Goal: Information Seeking & Learning: Compare options

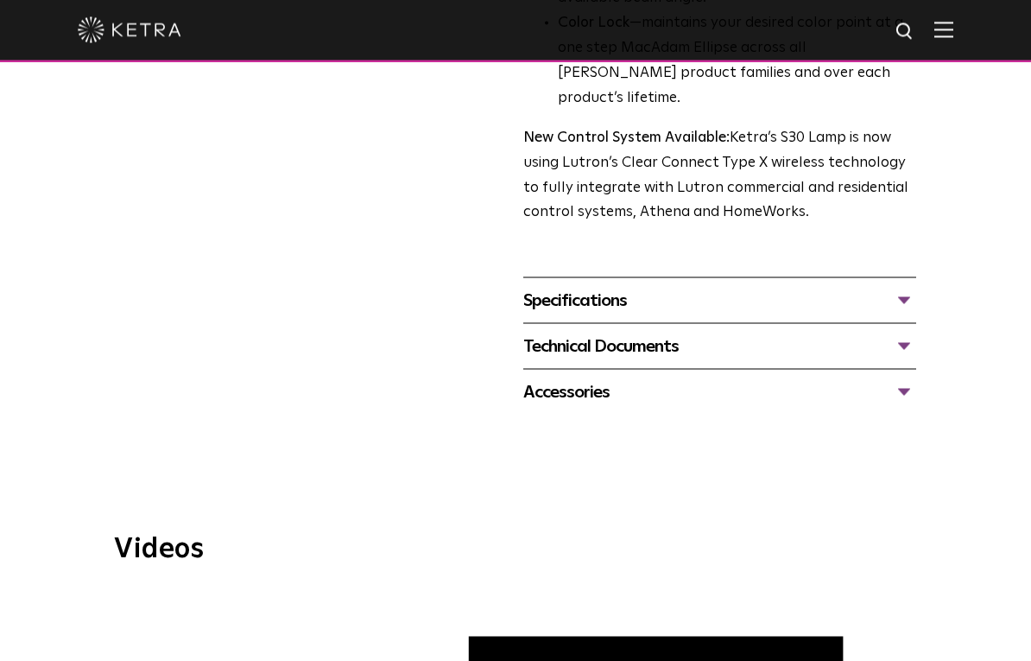
scroll to position [603, 0]
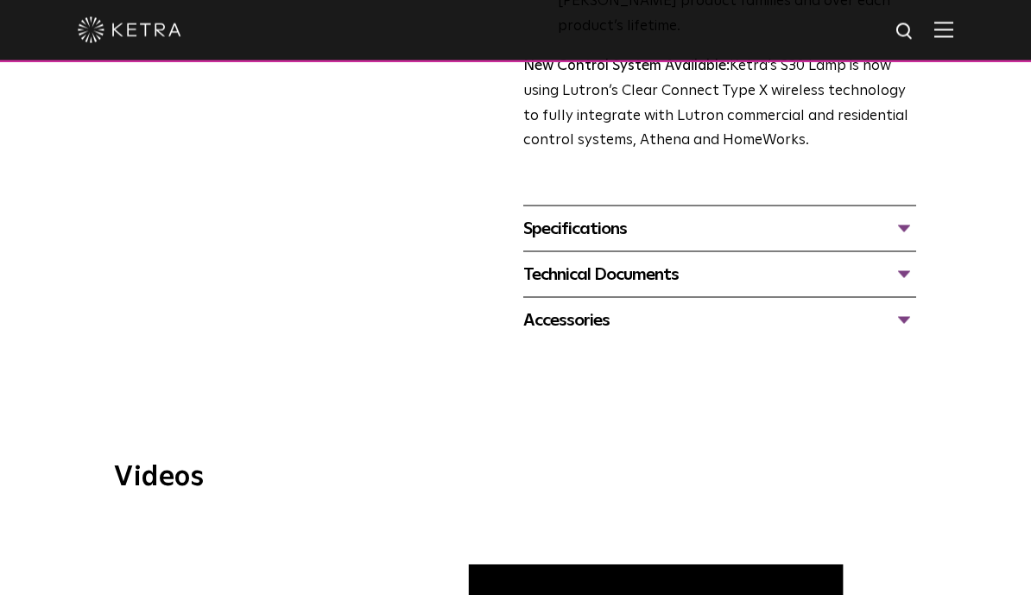
click at [904, 215] on div "Specifications" at bounding box center [719, 229] width 393 height 28
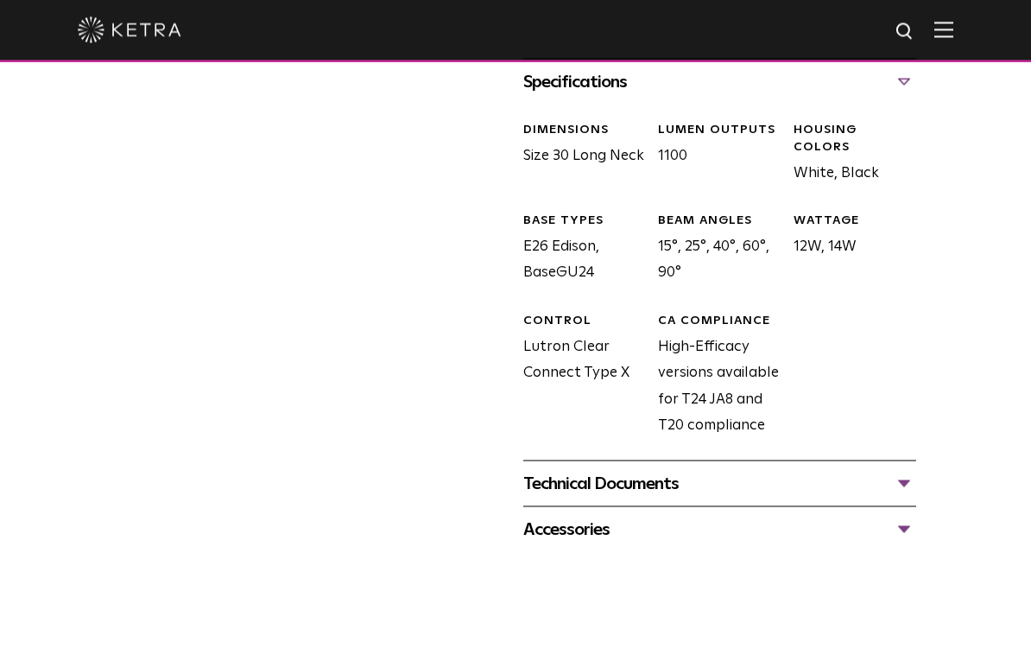
scroll to position [1024, 0]
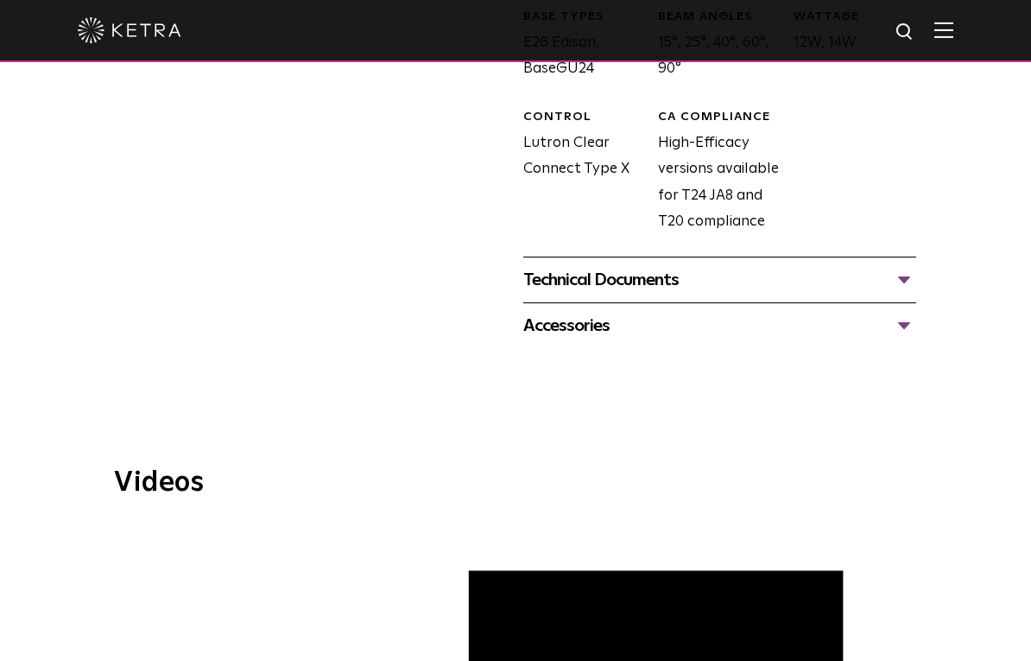
click at [912, 312] on div "Accessories" at bounding box center [719, 326] width 393 height 28
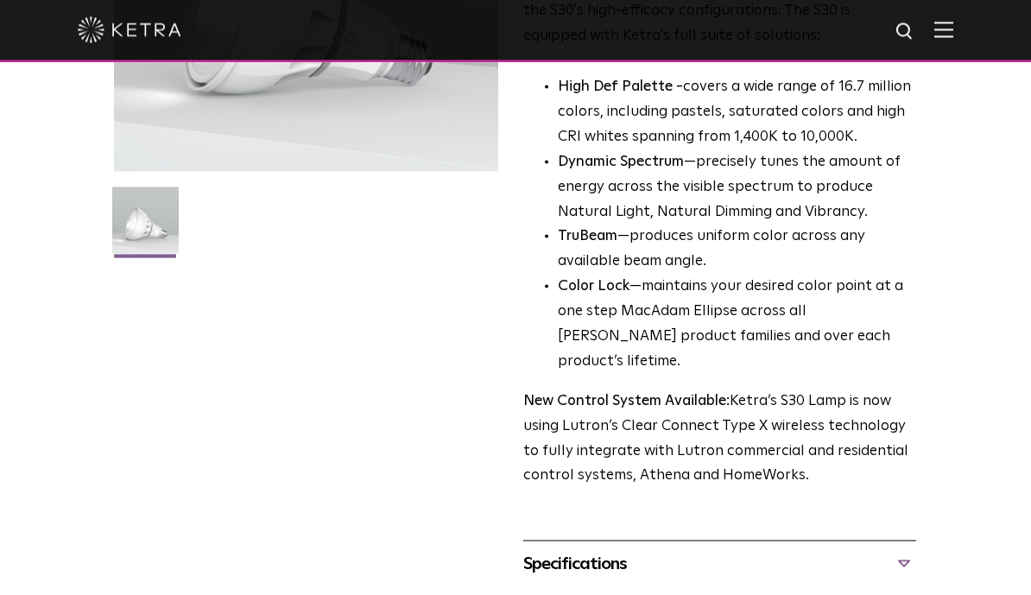
scroll to position [0, 0]
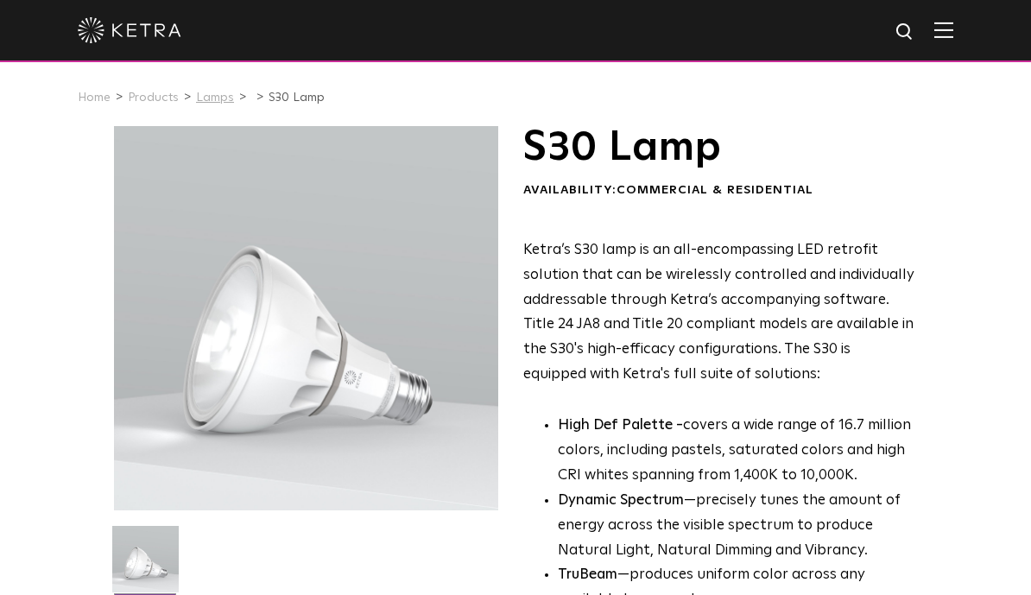
click at [215, 92] on link "Lamps" at bounding box center [215, 98] width 38 height 12
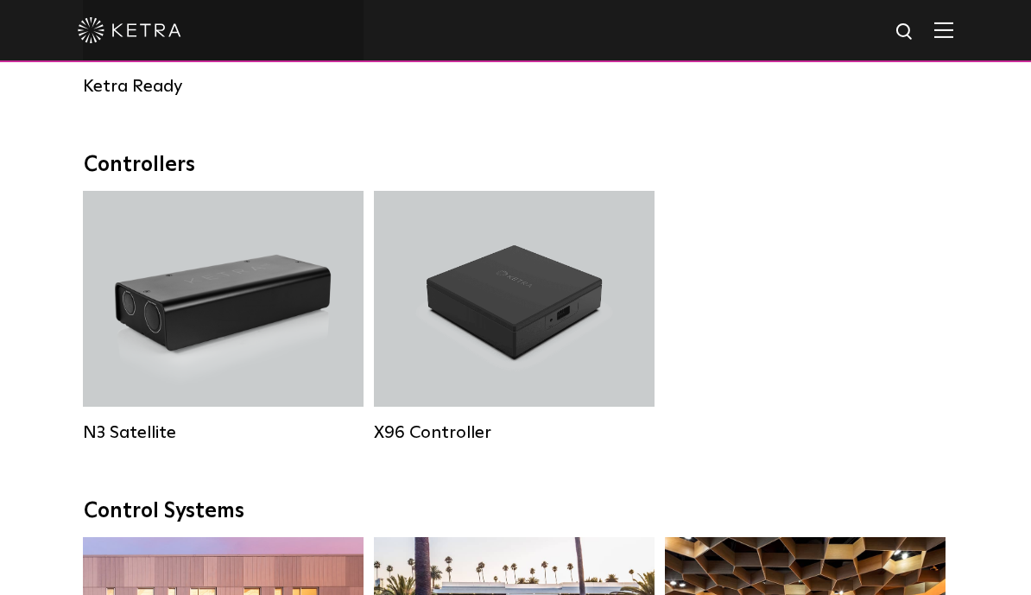
scroll to position [2130, 0]
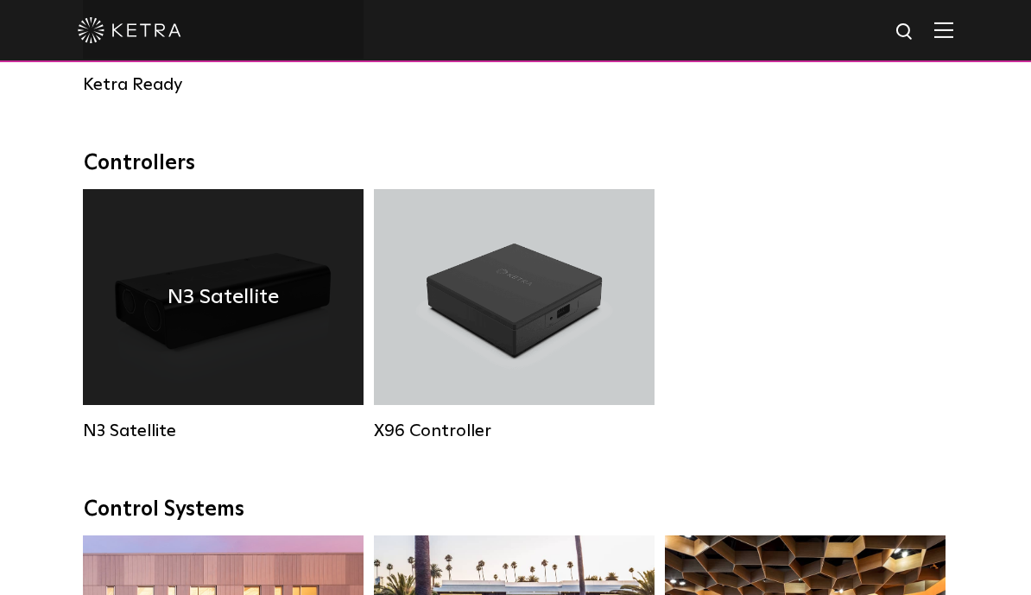
click at [192, 334] on div "N3 Satellite" at bounding box center [223, 297] width 281 height 216
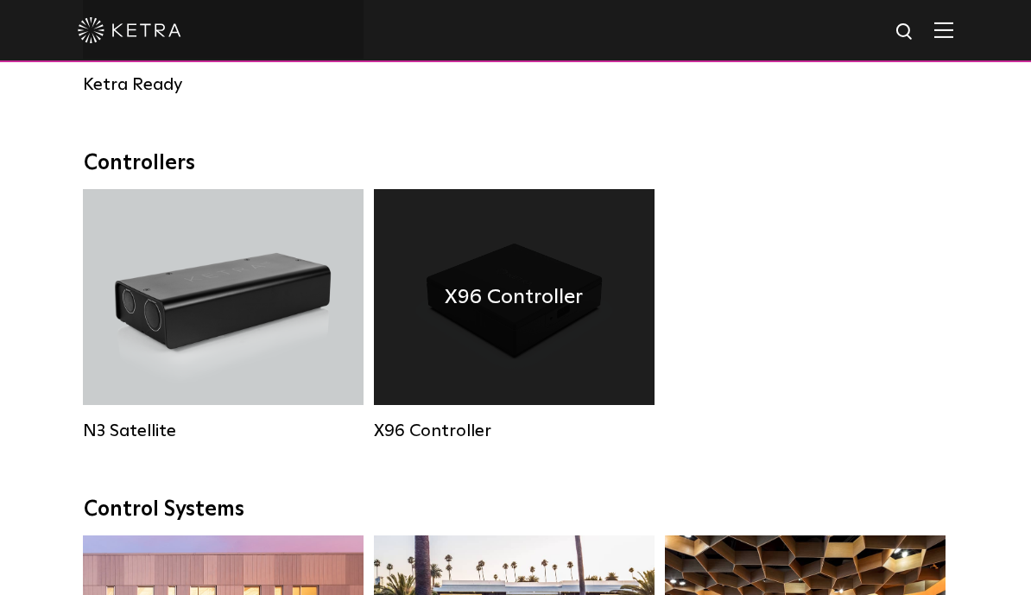
click at [494, 338] on div "X96 Controller" at bounding box center [514, 297] width 281 height 216
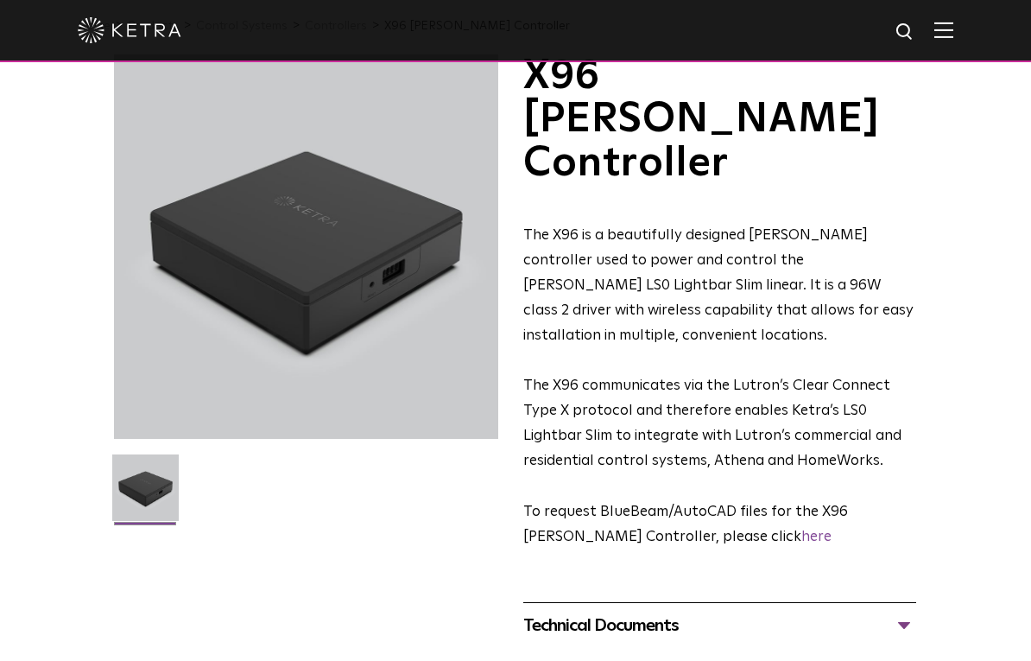
scroll to position [73, 0]
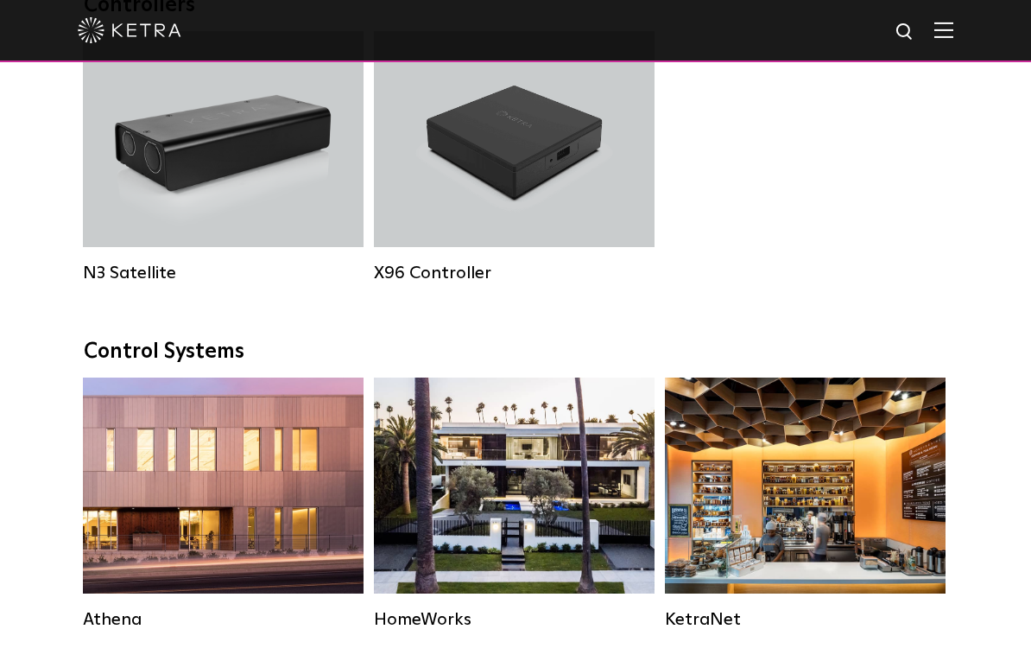
scroll to position [2349, 0]
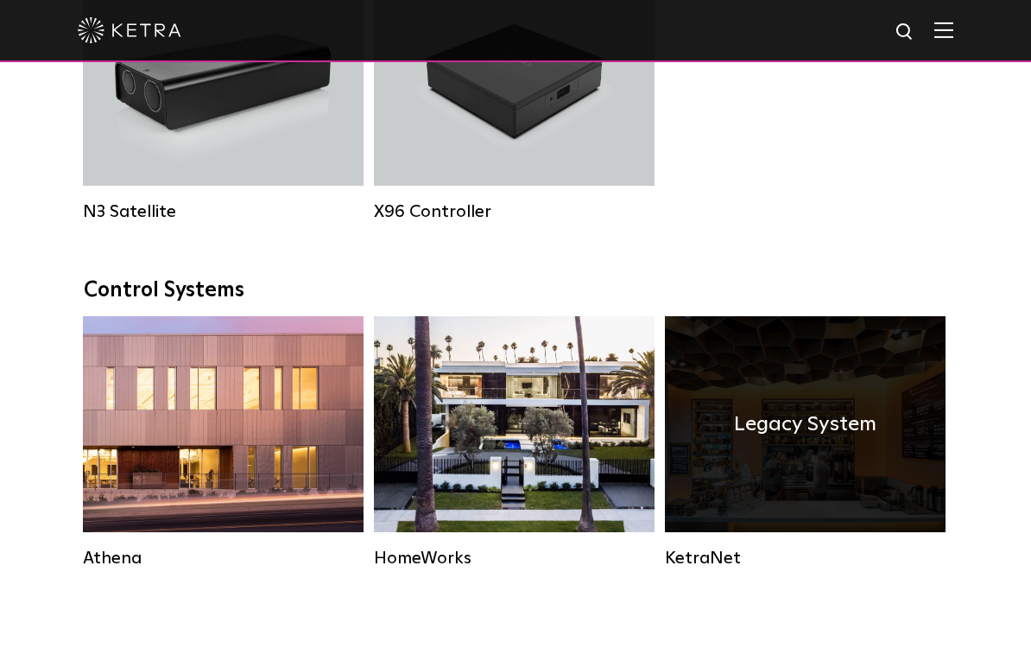
click at [787, 472] on div "Legacy System" at bounding box center [805, 424] width 281 height 216
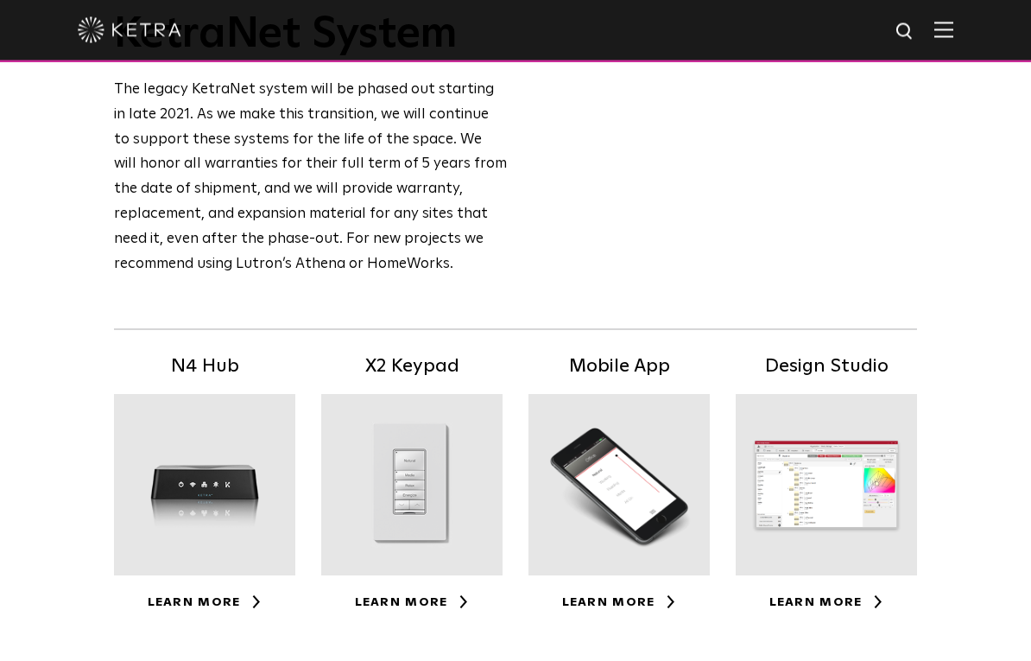
scroll to position [136, 0]
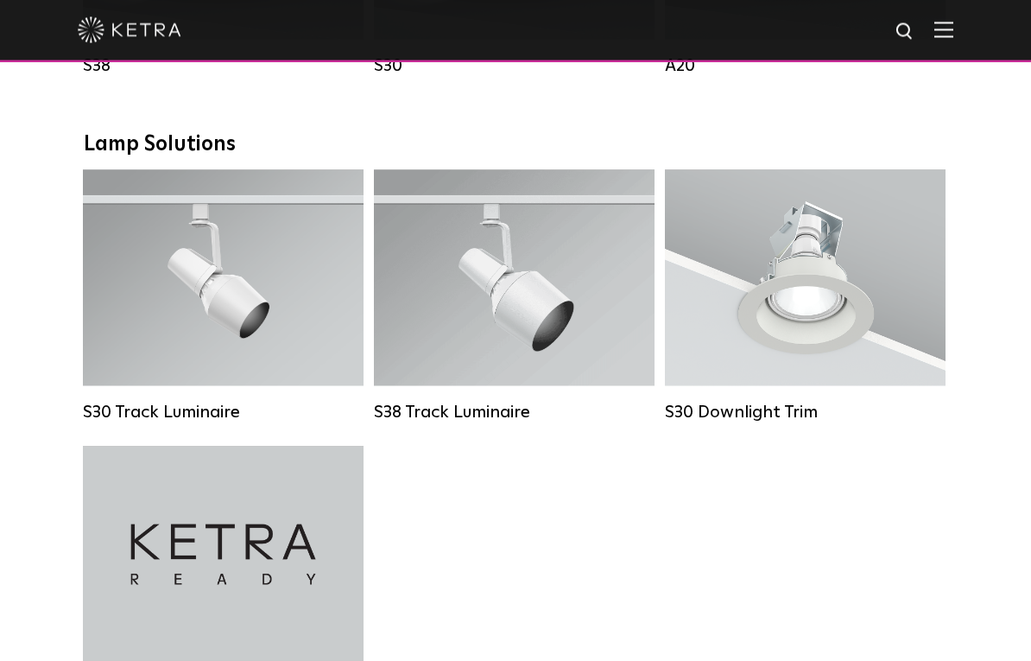
scroll to position [1527, 0]
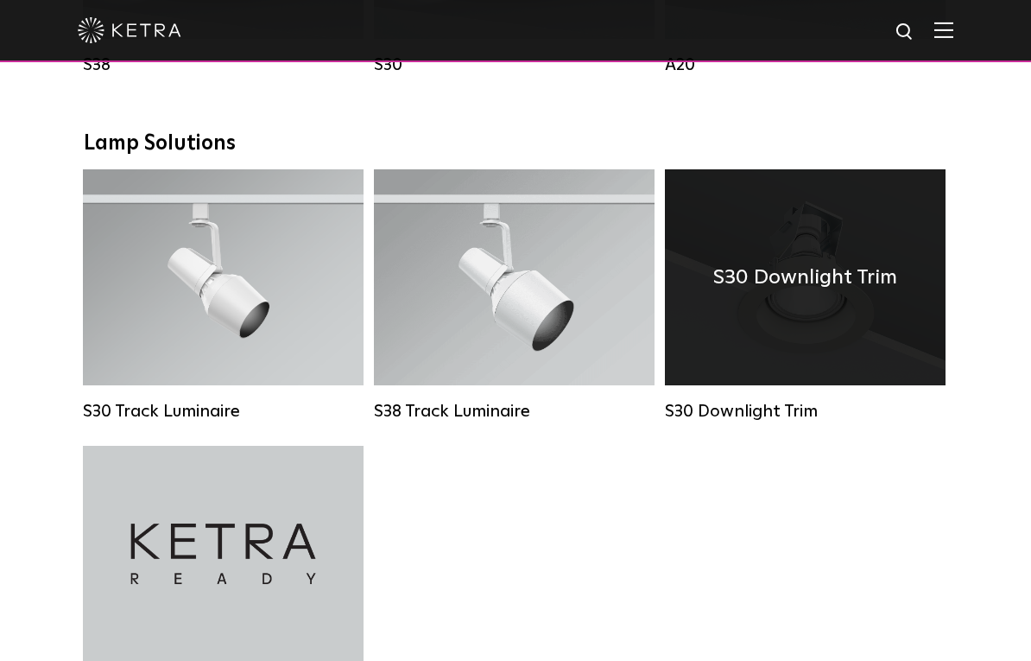
click at [798, 316] on div "S30 Downlight Trim" at bounding box center [805, 277] width 281 height 216
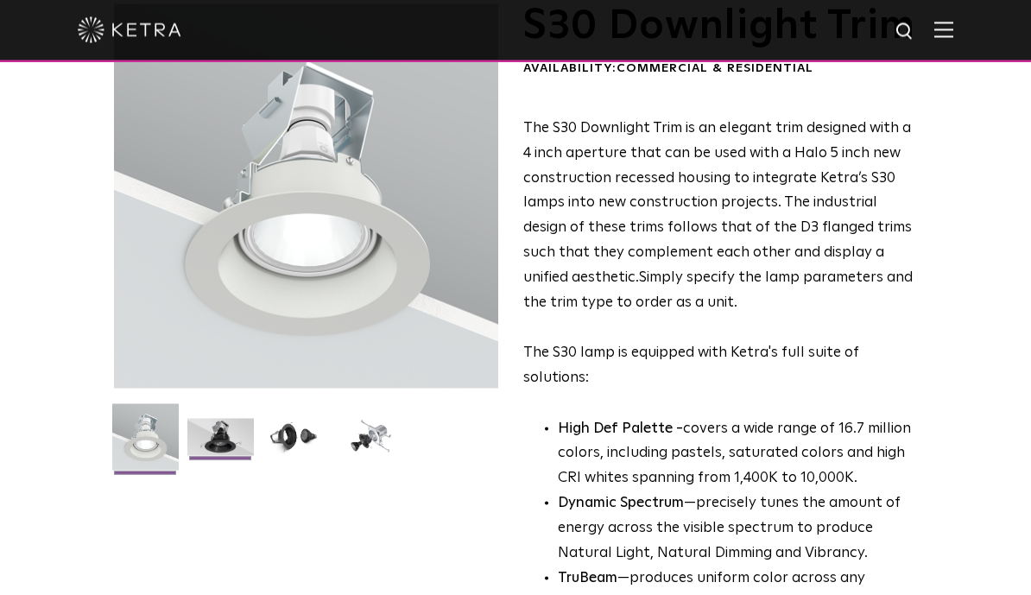
scroll to position [123, 0]
click at [219, 445] on img at bounding box center [220, 443] width 67 height 50
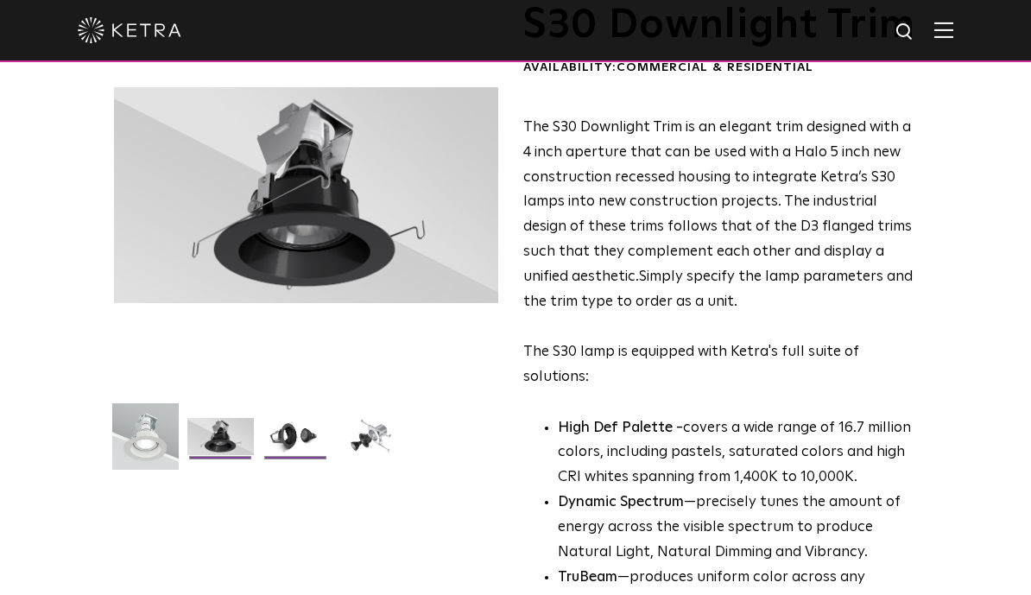
click at [294, 443] on img at bounding box center [296, 443] width 67 height 50
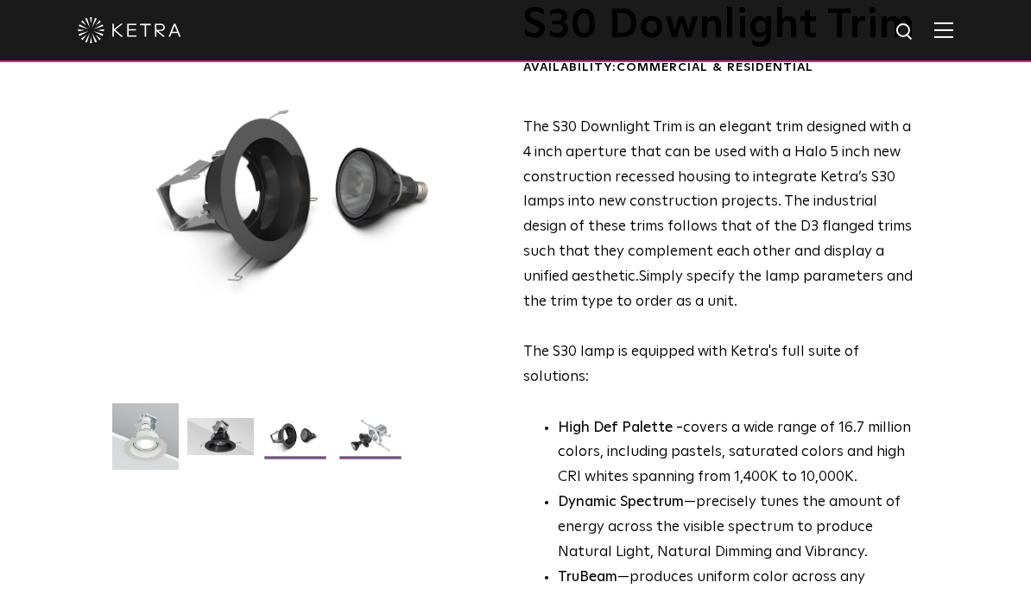
click at [356, 453] on img at bounding box center [371, 443] width 67 height 50
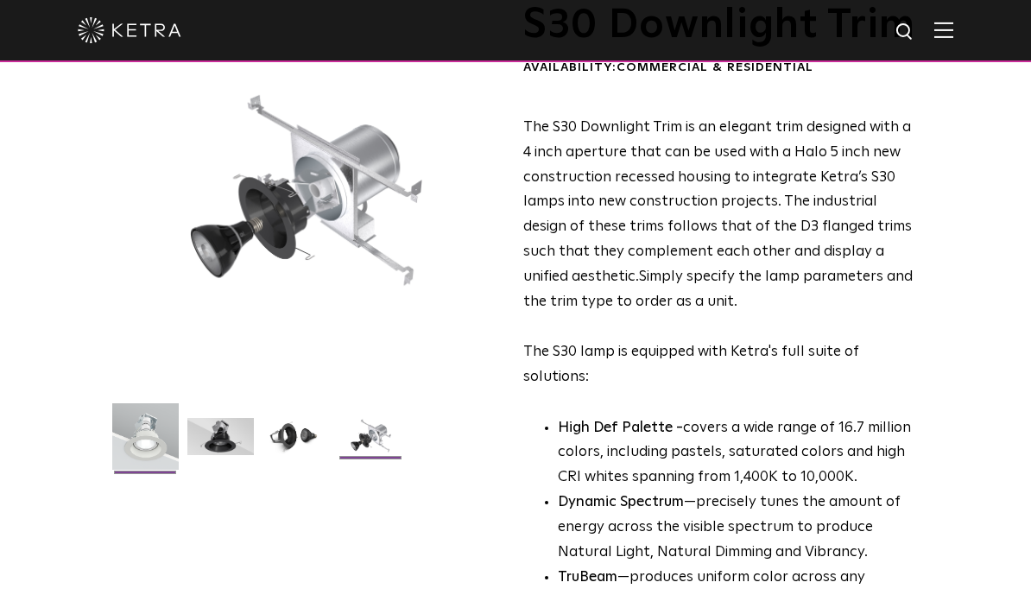
click at [138, 446] on img at bounding box center [145, 442] width 67 height 79
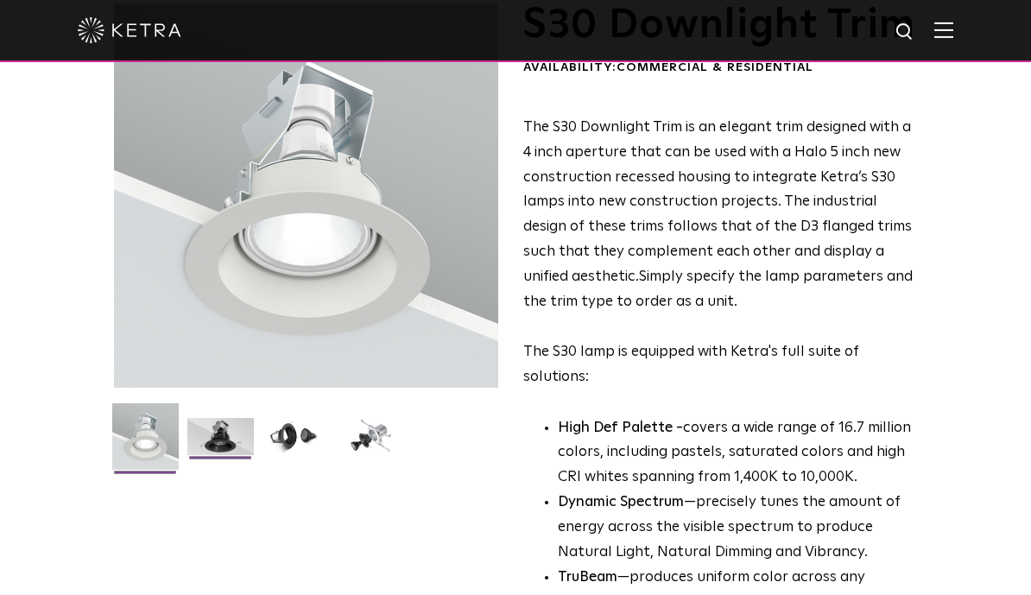
click at [230, 454] on img at bounding box center [220, 443] width 67 height 50
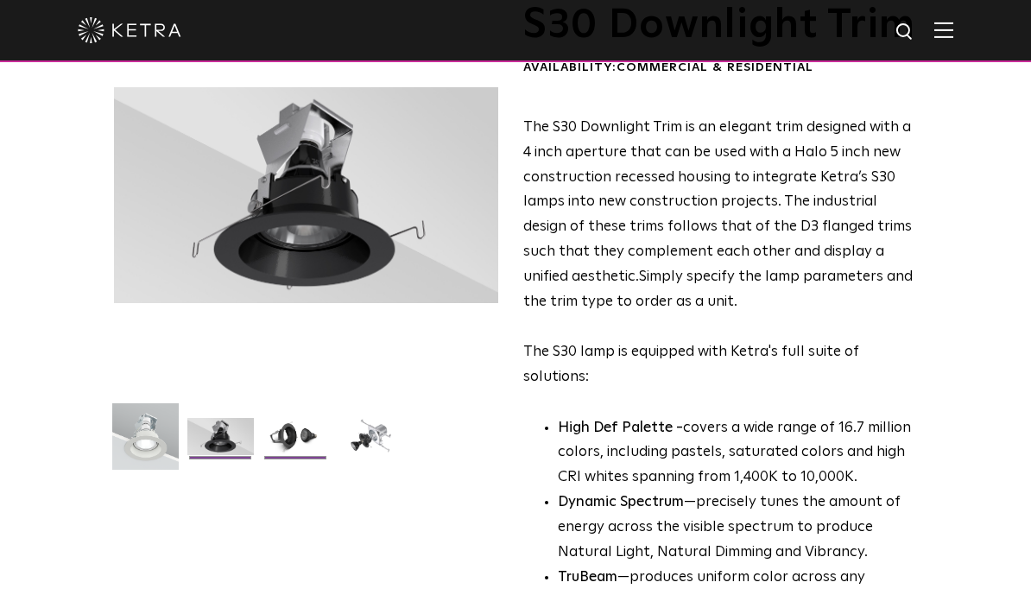
click at [307, 451] on img at bounding box center [296, 443] width 67 height 50
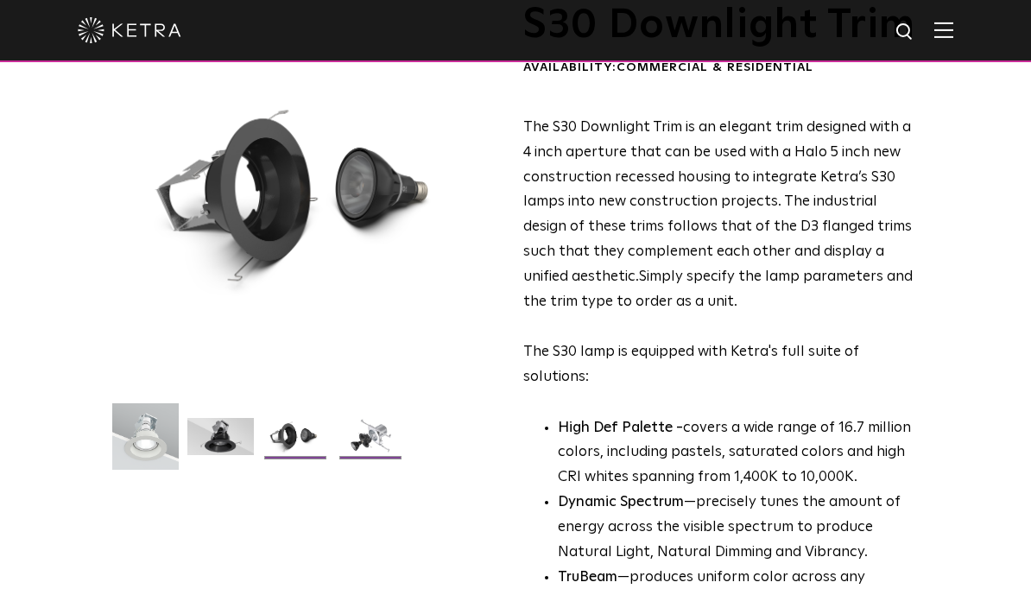
click at [362, 453] on img at bounding box center [371, 443] width 67 height 50
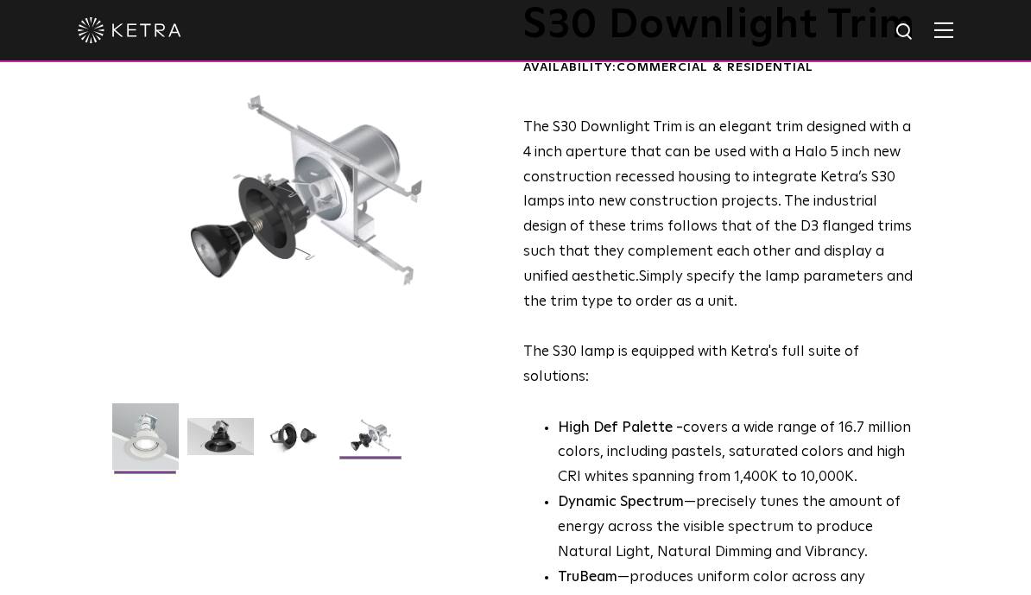
click at [124, 434] on img at bounding box center [145, 442] width 67 height 79
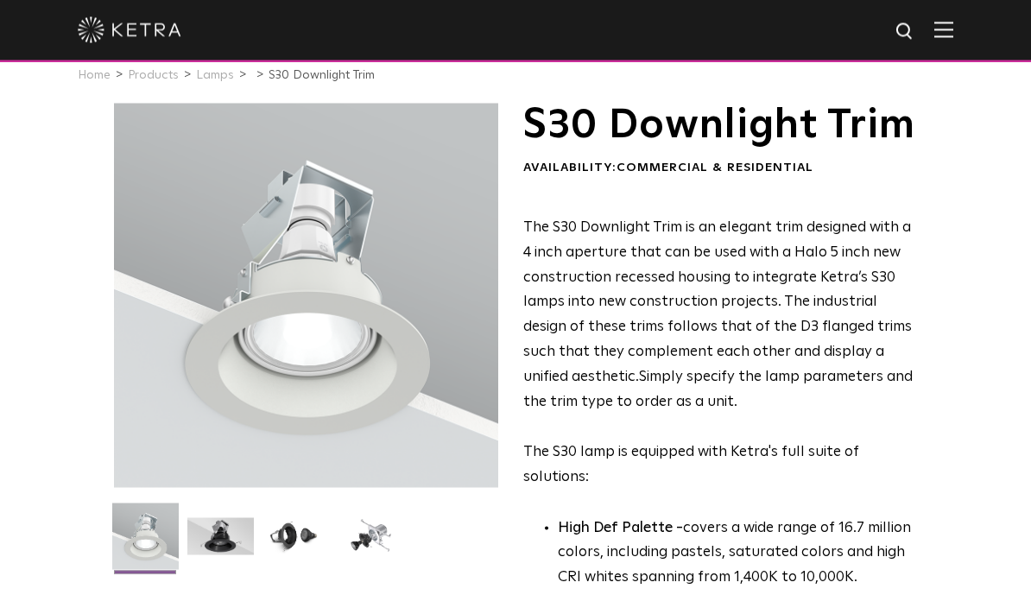
scroll to position [0, 0]
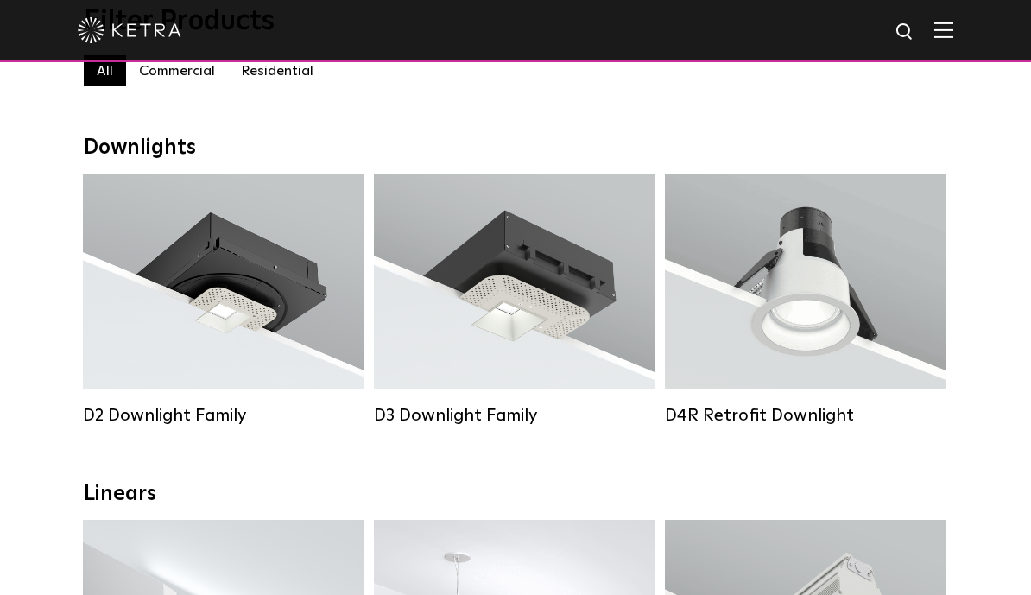
scroll to position [205, 0]
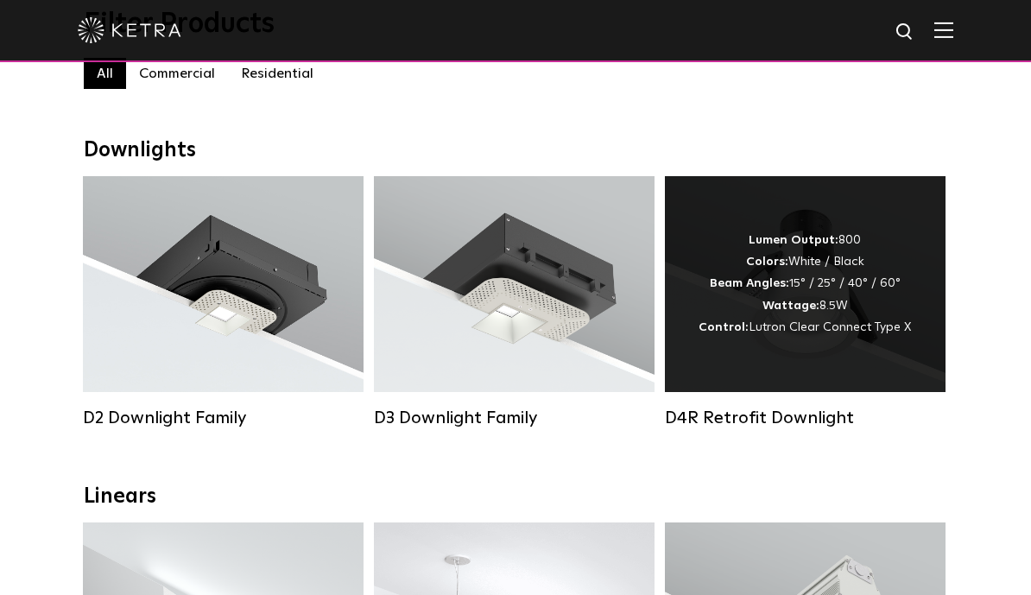
click at [816, 319] on div "Lumen Output: 800 Colors: White / Black Beam Angles: 15° / 25° / 40° / 60° Watt…" at bounding box center [805, 284] width 212 height 109
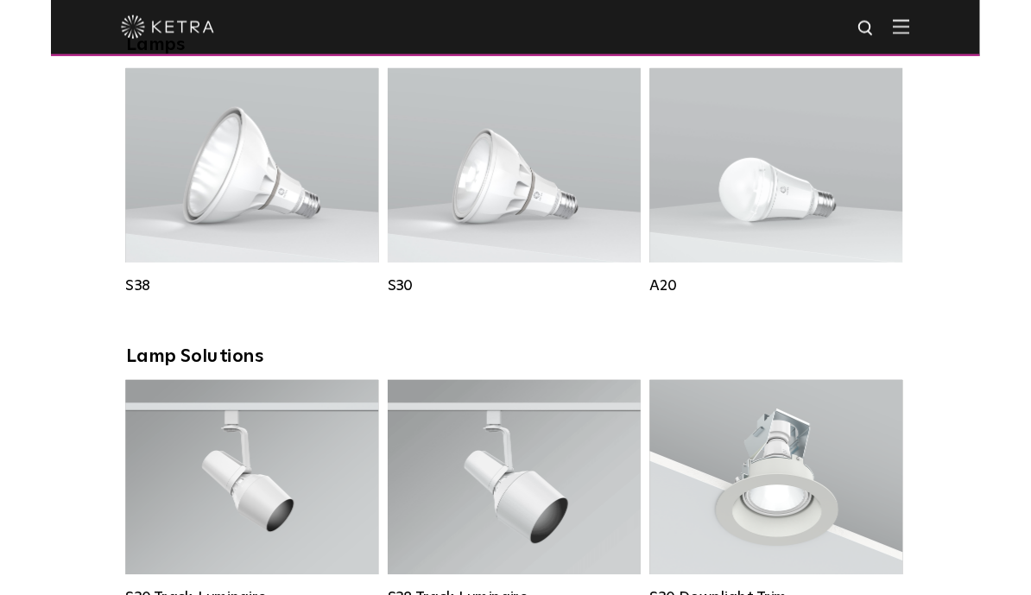
scroll to position [1275, 0]
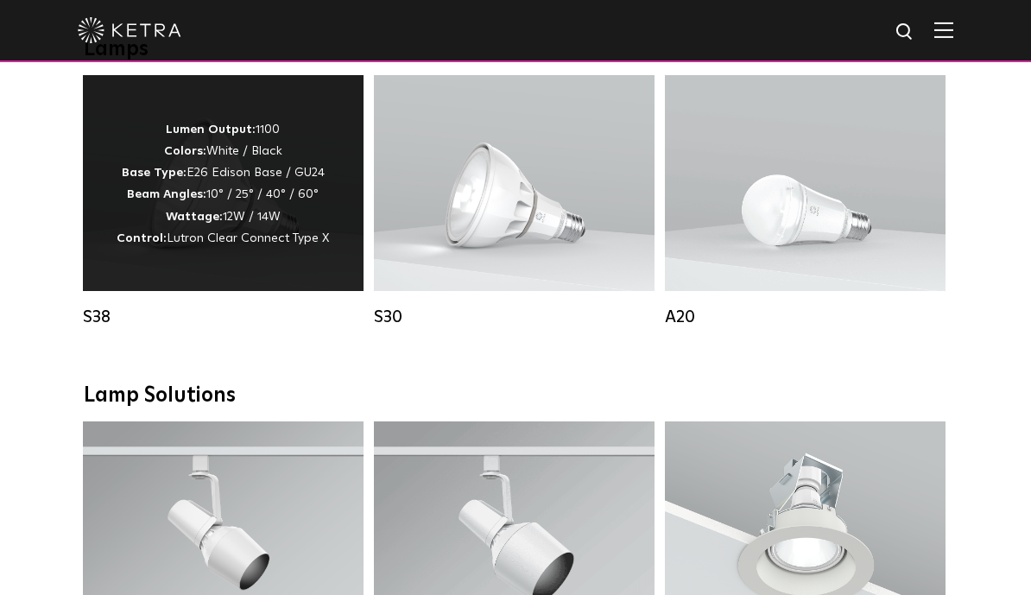
click at [200, 211] on p "Lumen Output: 1100 Colors: White / Black Base Type: E26 Edison Base / GU24 Beam…" at bounding box center [223, 184] width 212 height 130
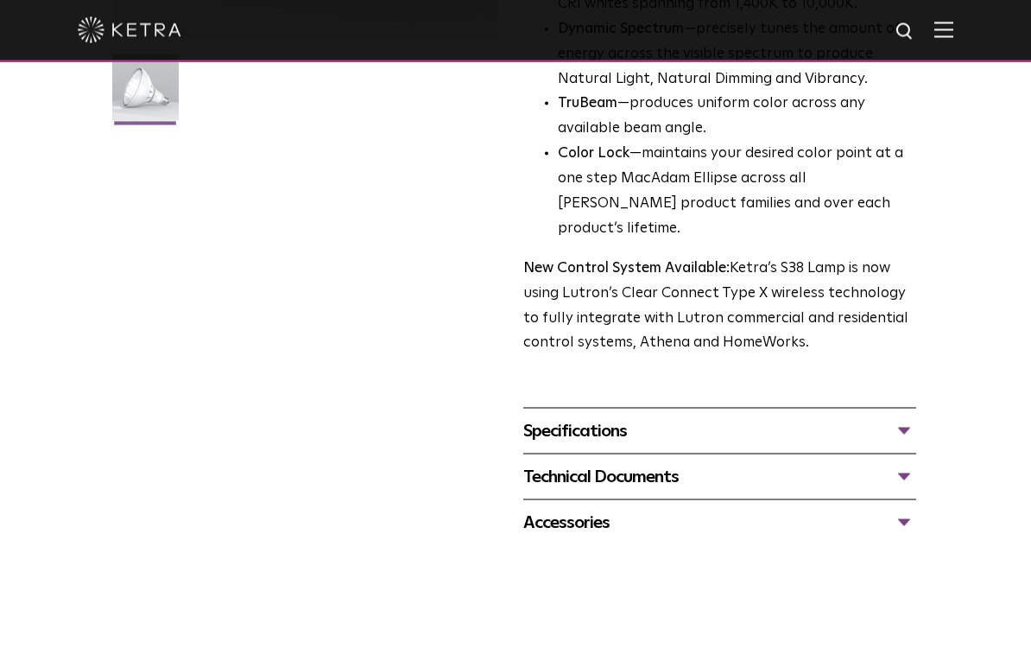
scroll to position [472, 0]
click at [557, 416] on div "Specifications" at bounding box center [719, 430] width 393 height 28
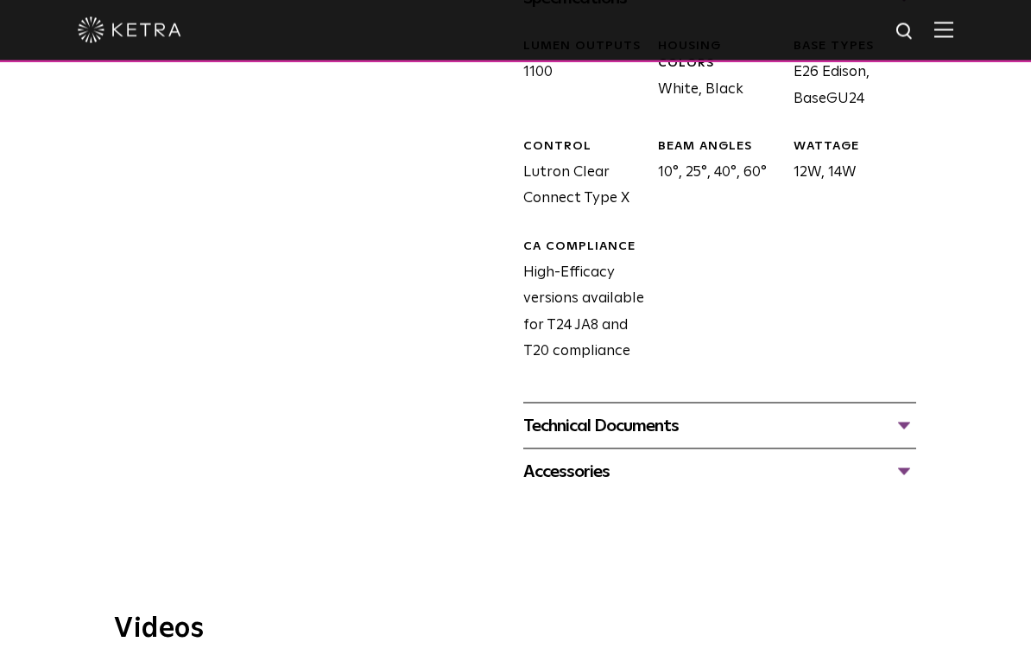
scroll to position [905, 0]
click at [567, 411] on div "Technical Documents" at bounding box center [719, 425] width 393 height 28
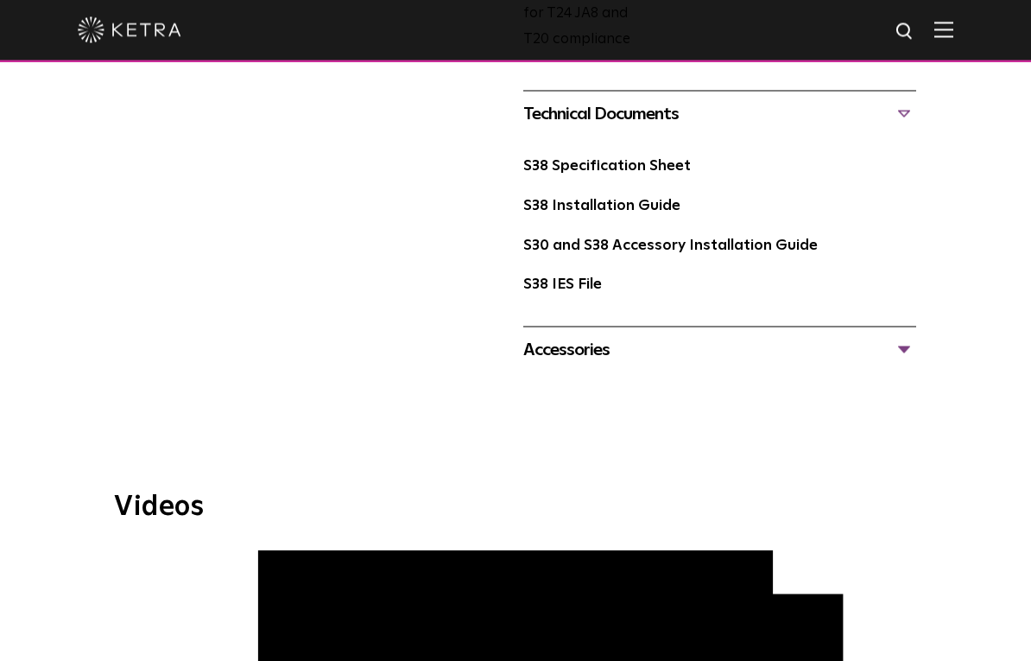
scroll to position [1222, 0]
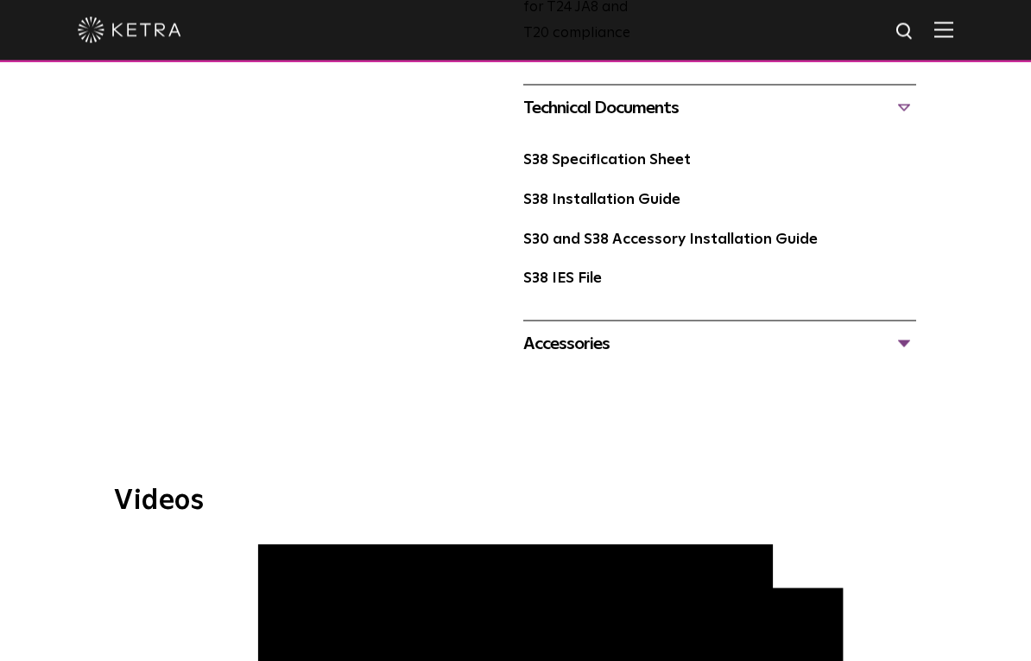
click at [539, 330] on div "Accessories" at bounding box center [719, 344] width 393 height 28
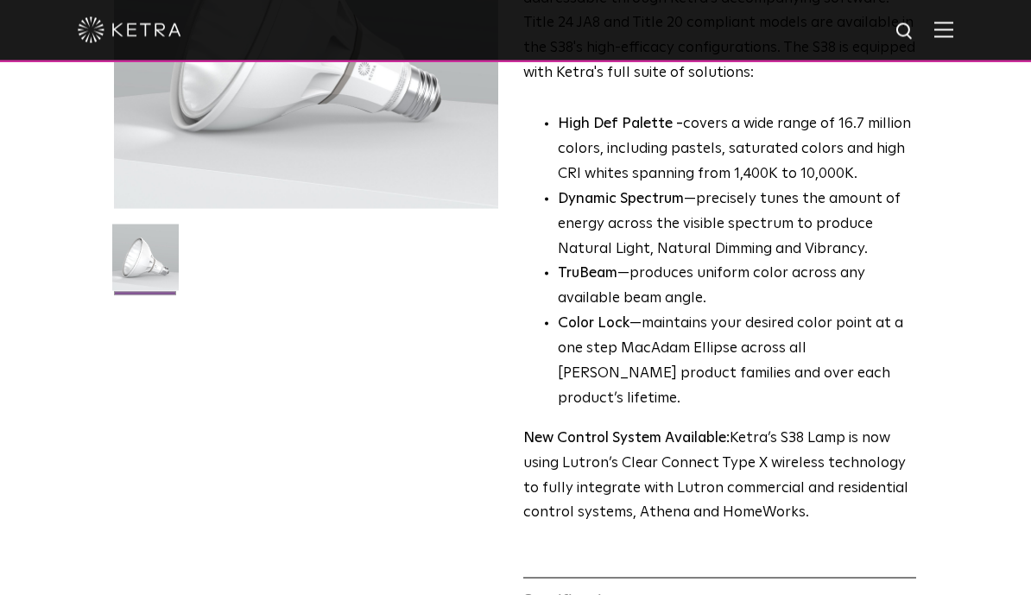
scroll to position [0, 0]
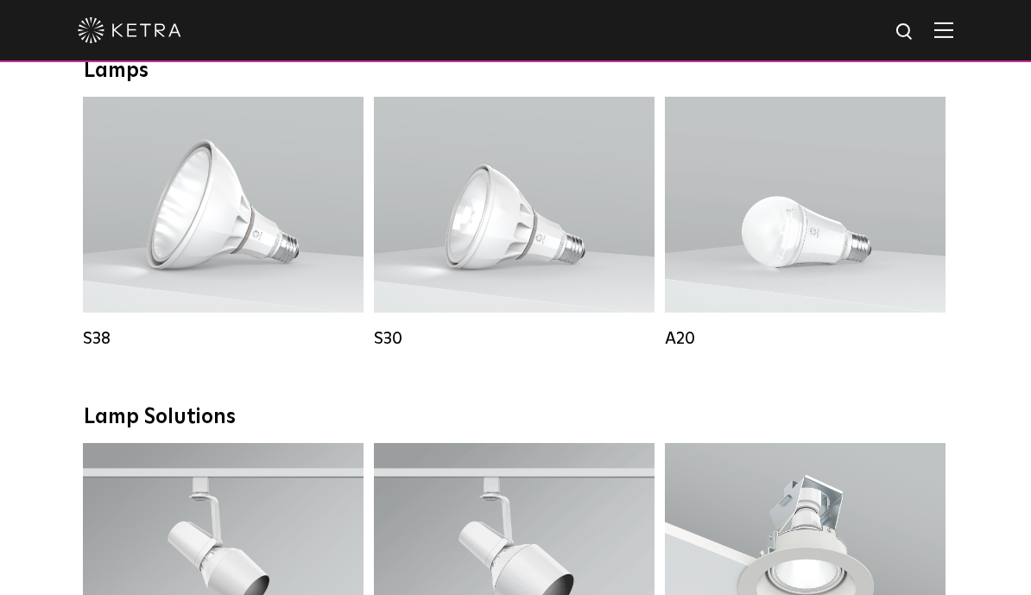
click at [301, 397] on div "Downlights D2 Downlight Family Lumen Output: 1200 Colors: White / Black / Gloss…" at bounding box center [516, 389] width 864 height 2599
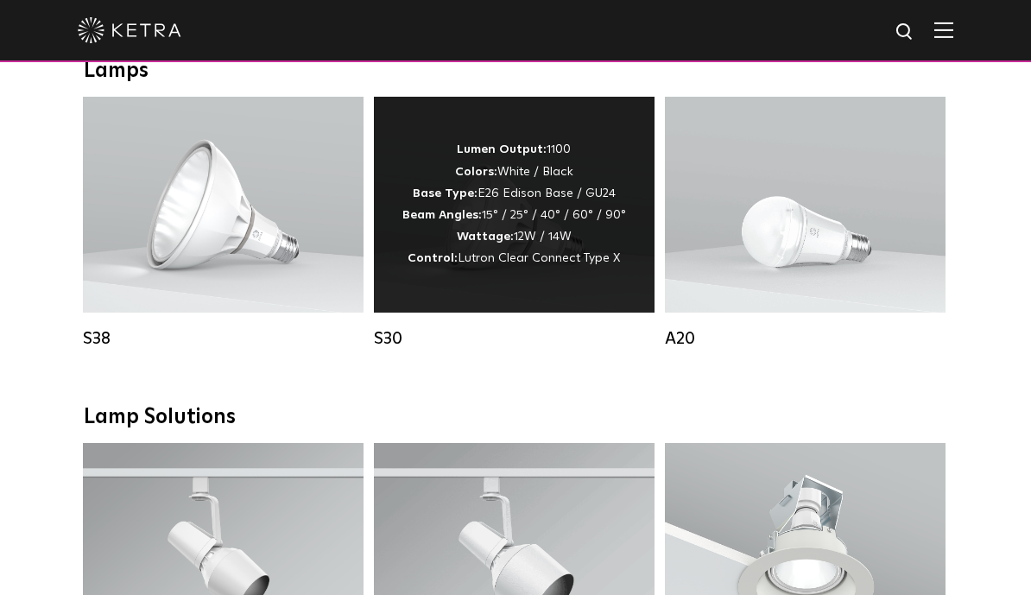
click at [471, 252] on div "Lumen Output: 1100 Colors: White / Black Base Type: E26 Edison Base / GU24 Beam…" at bounding box center [514, 204] width 224 height 130
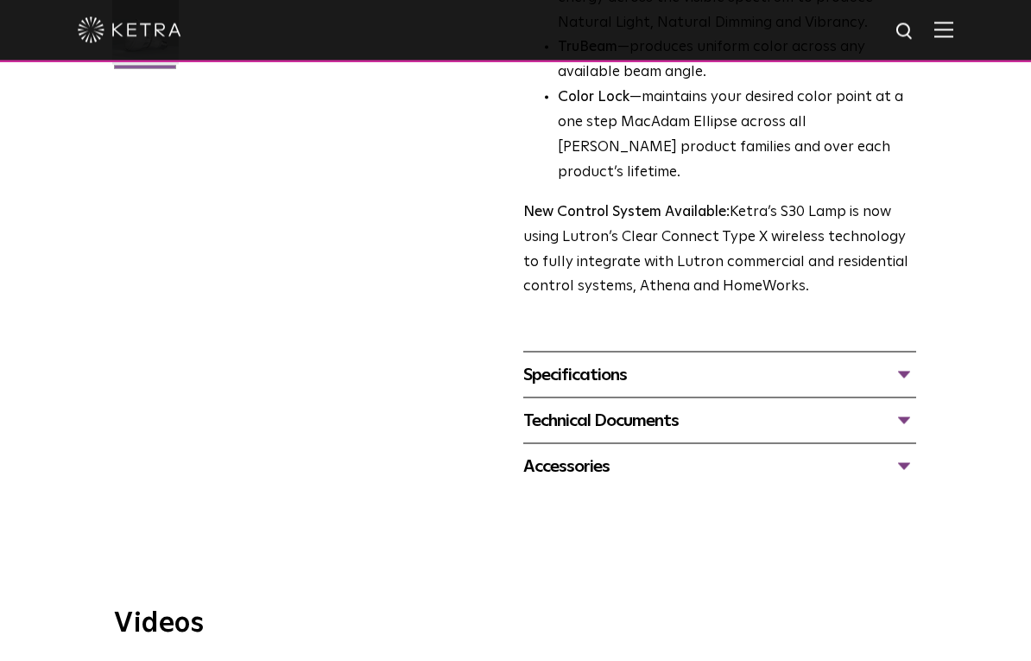
click at [611, 361] on div "Specifications" at bounding box center [719, 375] width 393 height 28
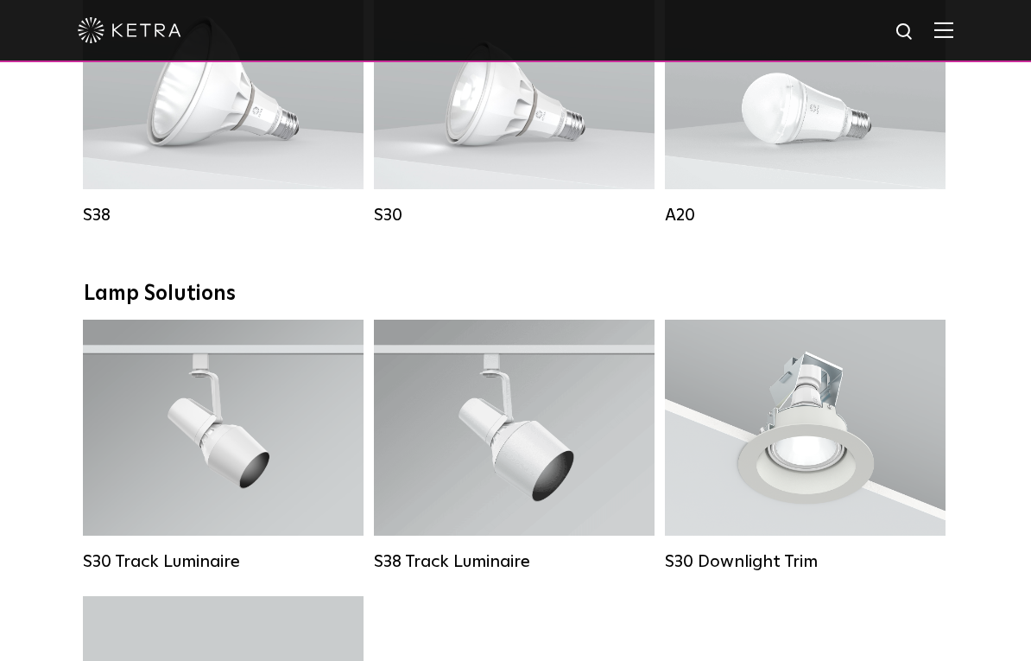
scroll to position [1378, 0]
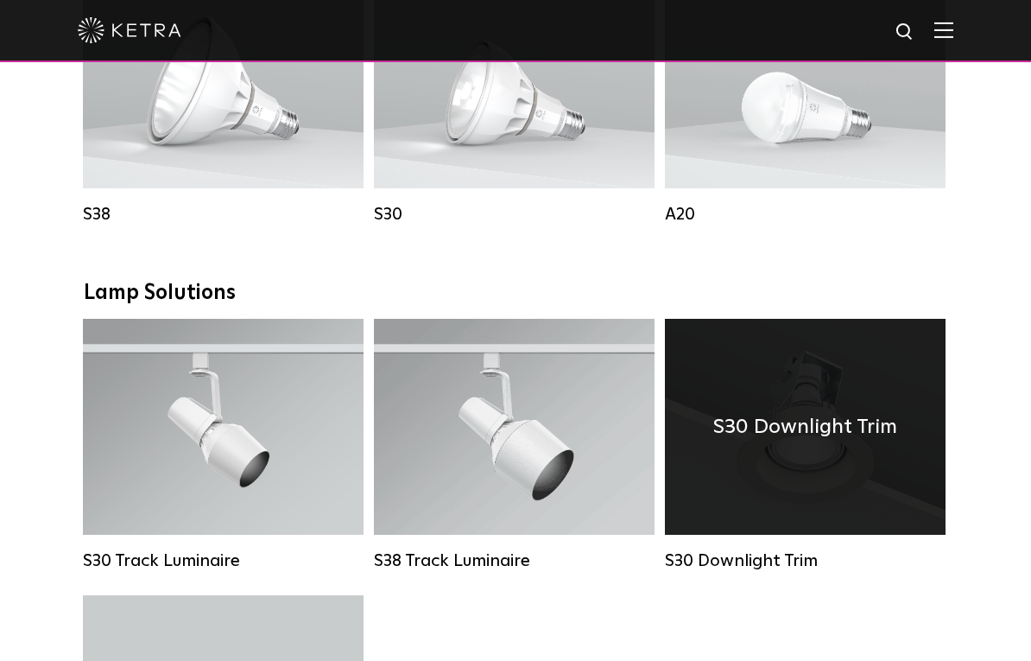
click at [756, 466] on div "S30 Downlight Trim" at bounding box center [805, 427] width 281 height 216
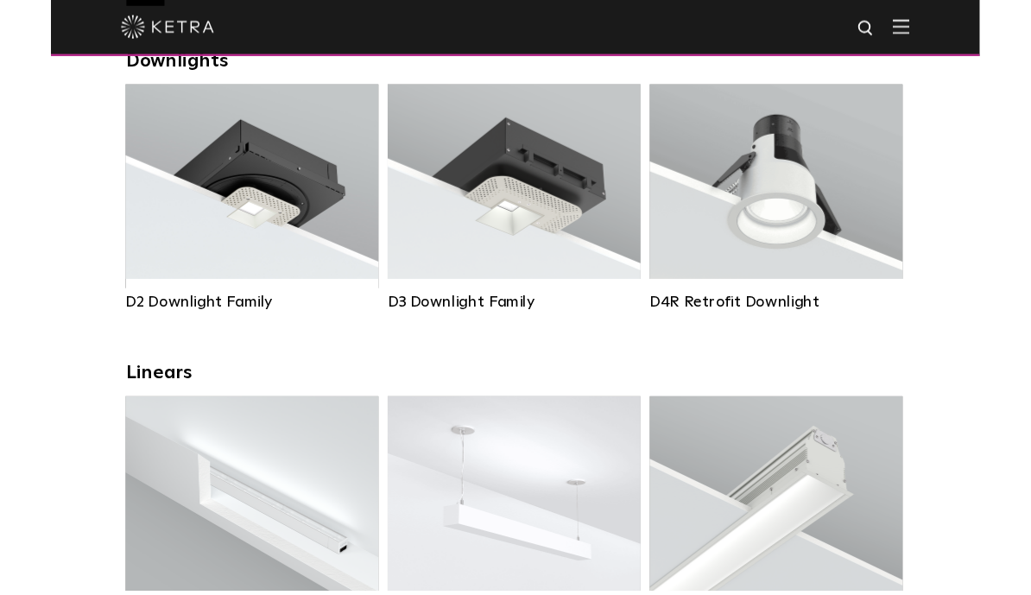
scroll to position [257, 0]
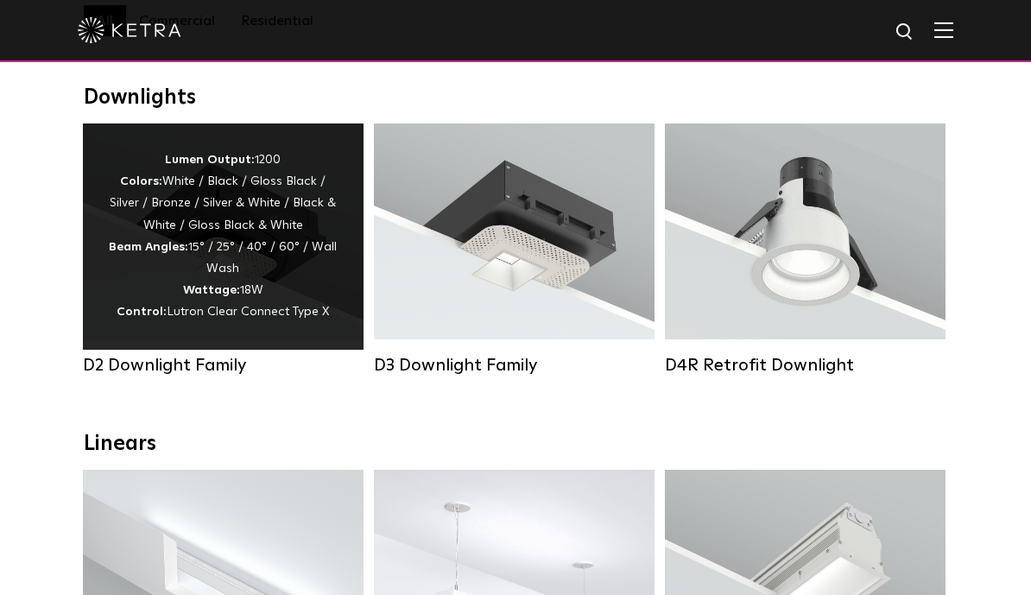
click at [172, 296] on div "Lumen Output: 1200 Colors: White / Black / Gloss Black / Silver / Bronze / Silv…" at bounding box center [223, 236] width 229 height 174
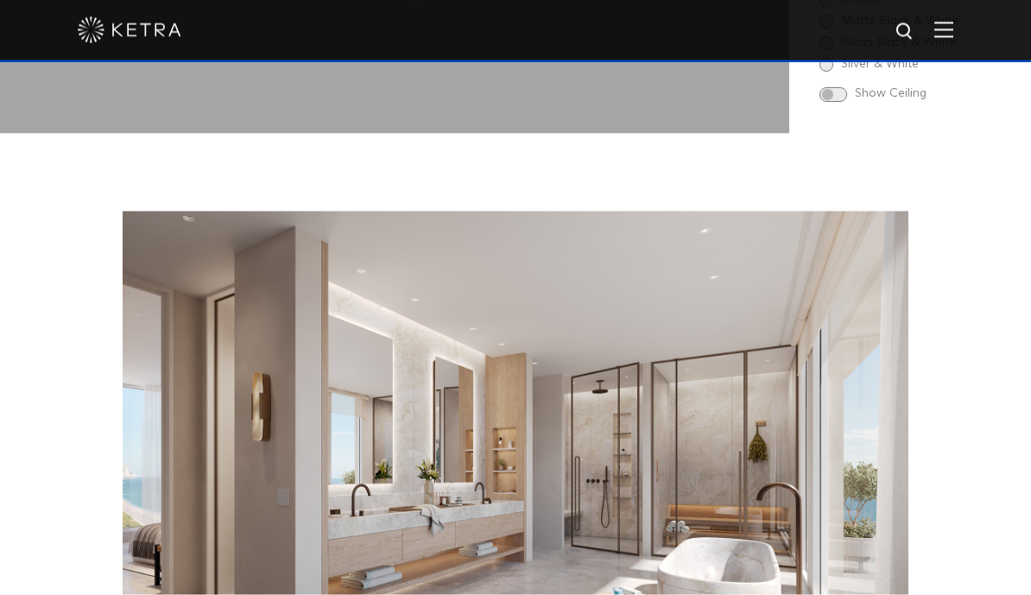
scroll to position [1891, 0]
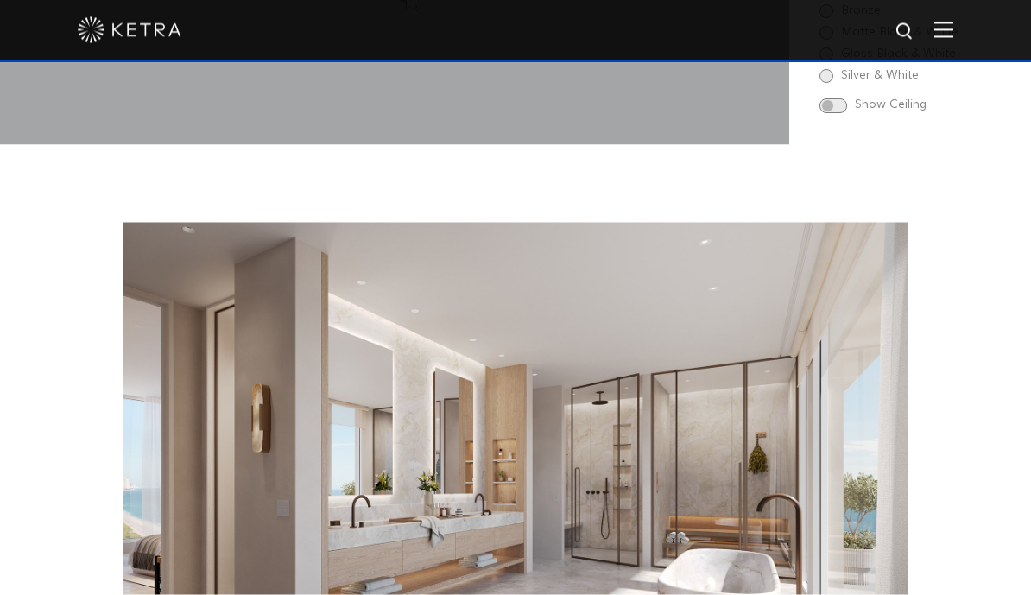
click at [364, 432] on img at bounding box center [516, 459] width 786 height 472
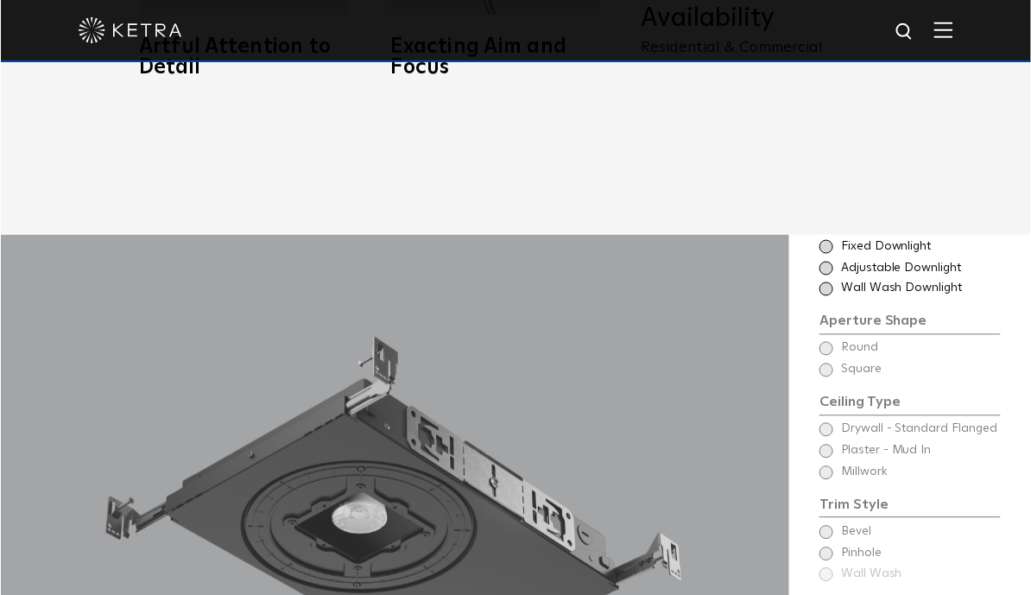
scroll to position [1207, 0]
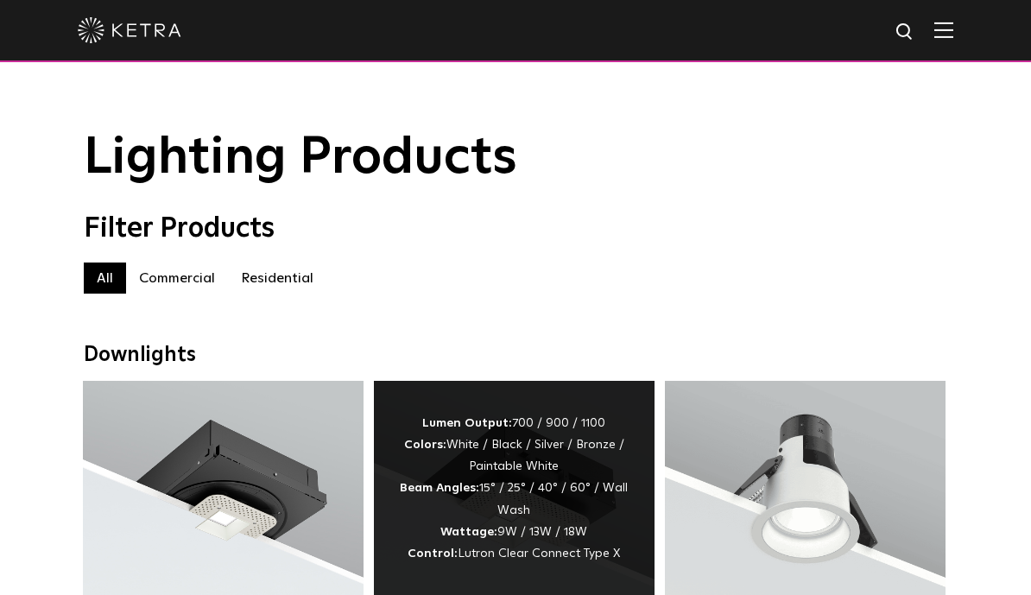
click at [539, 430] on div "Lumen Output: 700 / 900 / 1100 Colors: White / Black / Silver / Bronze / Painta…" at bounding box center [514, 489] width 229 height 152
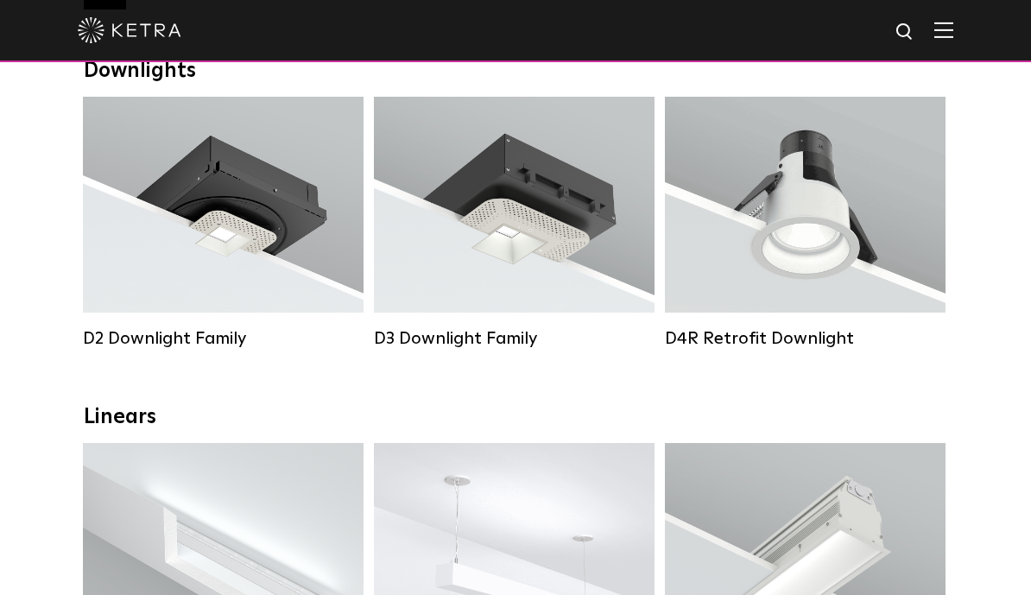
scroll to position [284, 0]
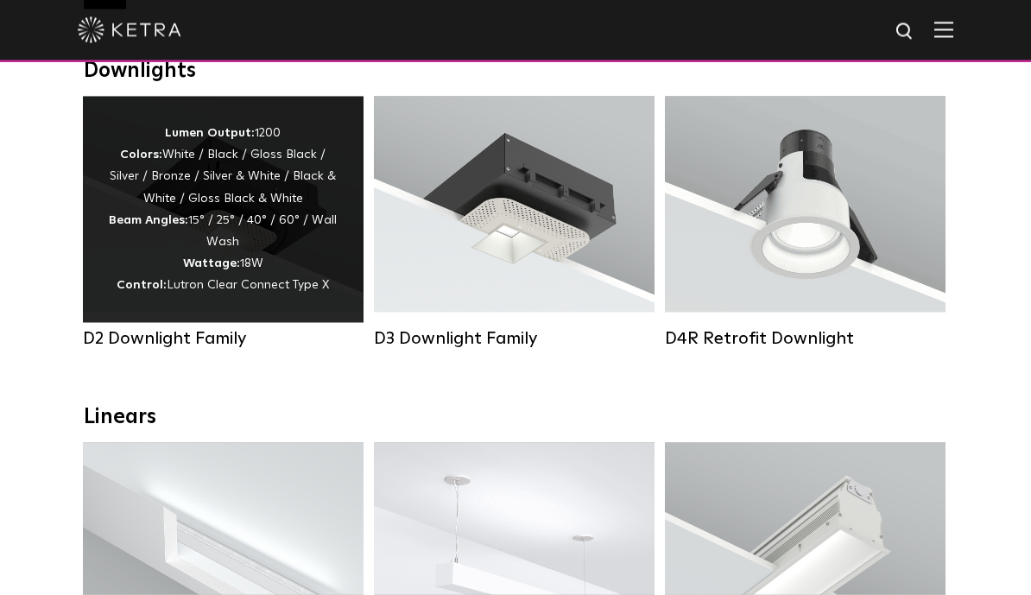
click at [154, 304] on div "Lumen Output: 1200 Colors: White / Black / Gloss Black / Silver / Bronze / Silv…" at bounding box center [223, 210] width 281 height 226
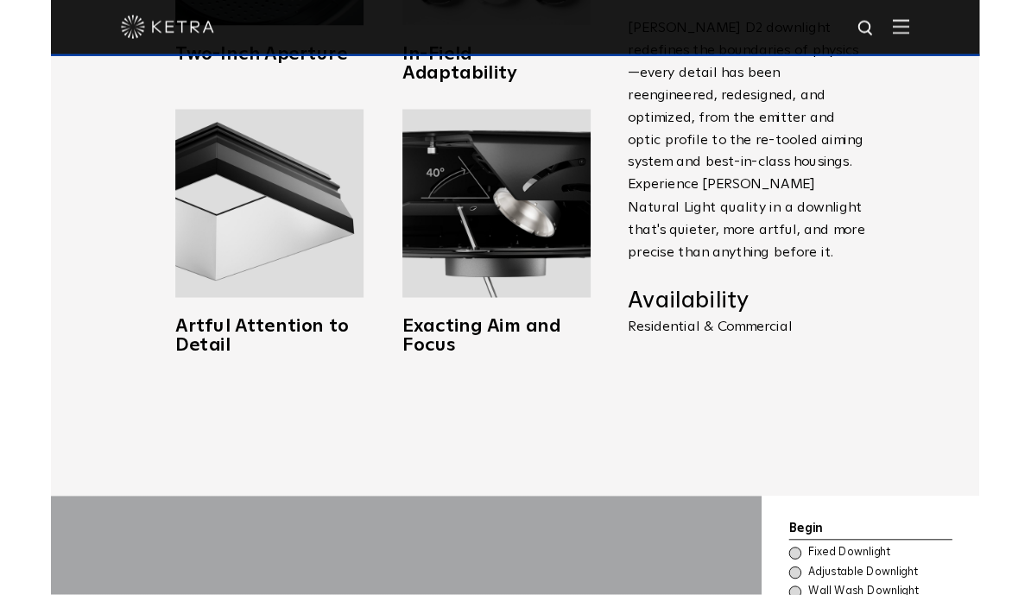
scroll to position [954, 0]
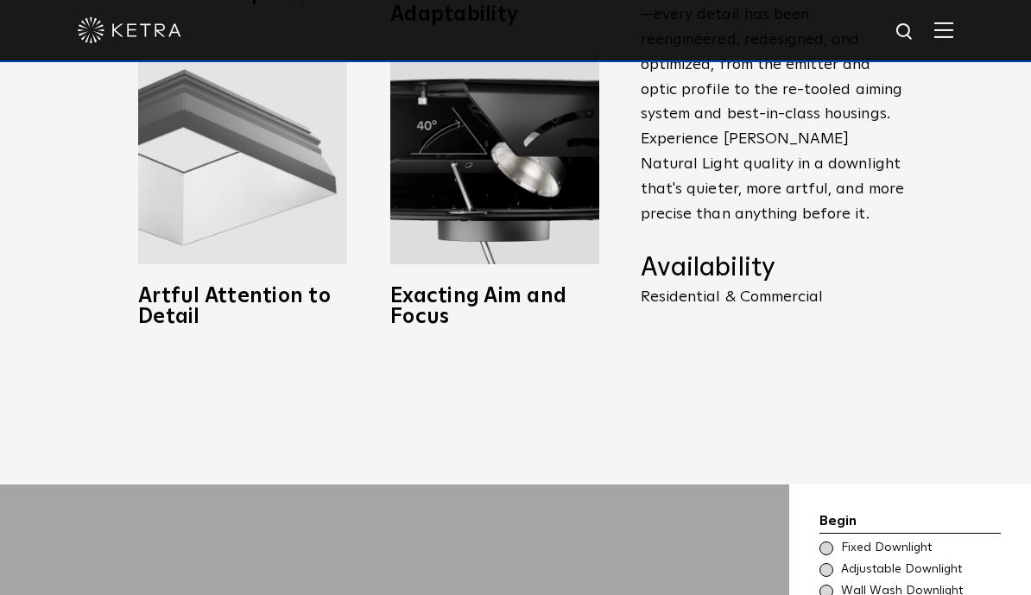
click at [173, 278] on div "Artful Attention to Detail Harmonize ceiling aesthetics with the home’s design …" at bounding box center [242, 191] width 209 height 272
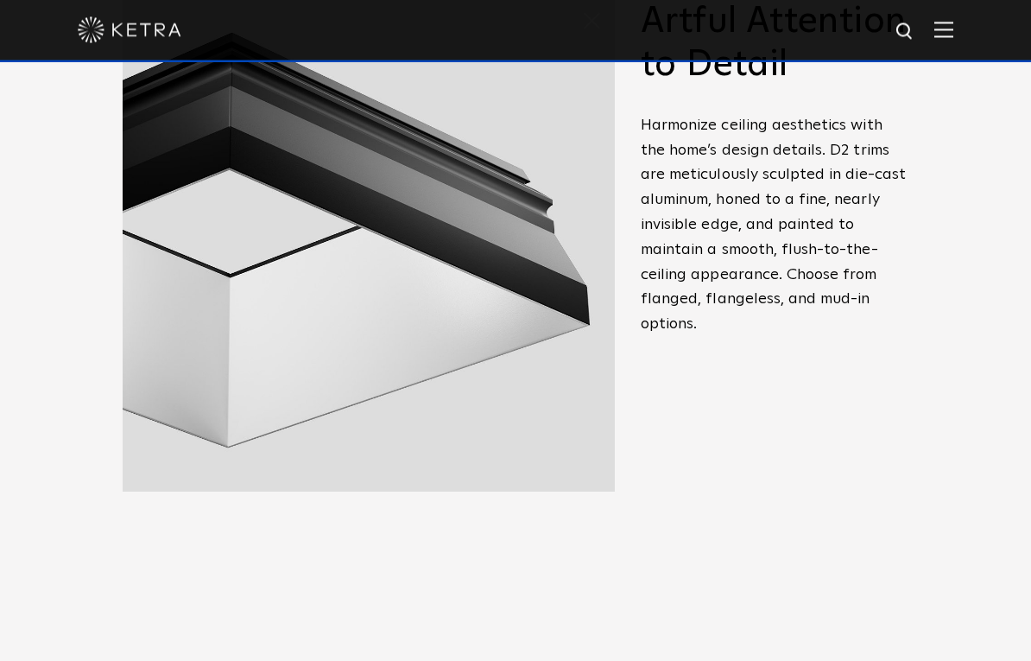
scroll to position [774, 0]
click at [777, 451] on span "Precision, Performance, and Craft–Reimagined Ketra D2 downlight redefines the b…" at bounding box center [775, 295] width 268 height 593
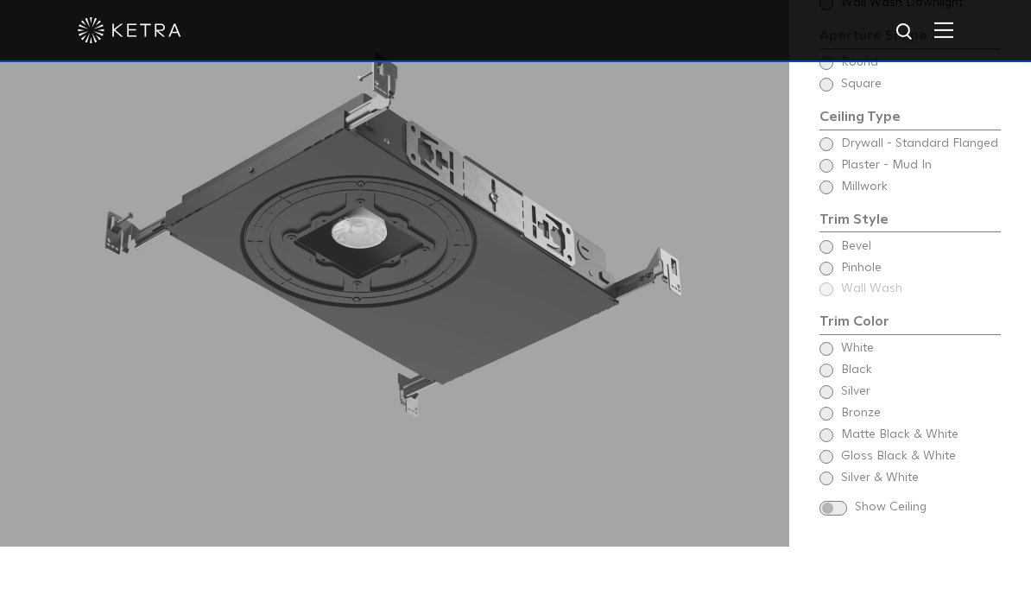
scroll to position [1486, 0]
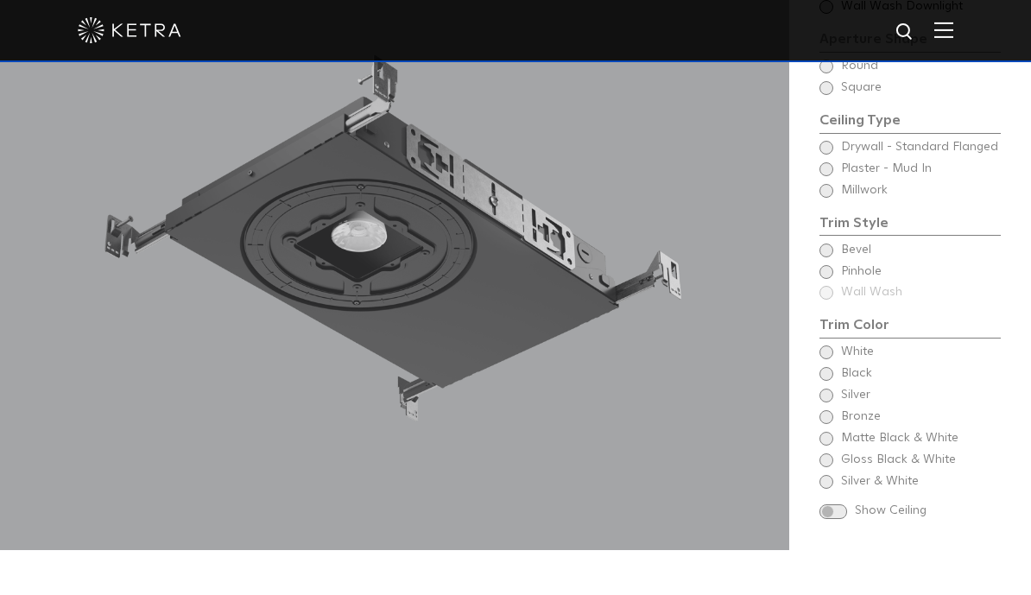
click at [829, 264] on div "Begin Choose Aperture Shape Fixed Downlight Choose Aperture Shape Adjustable Do…" at bounding box center [910, 226] width 181 height 599
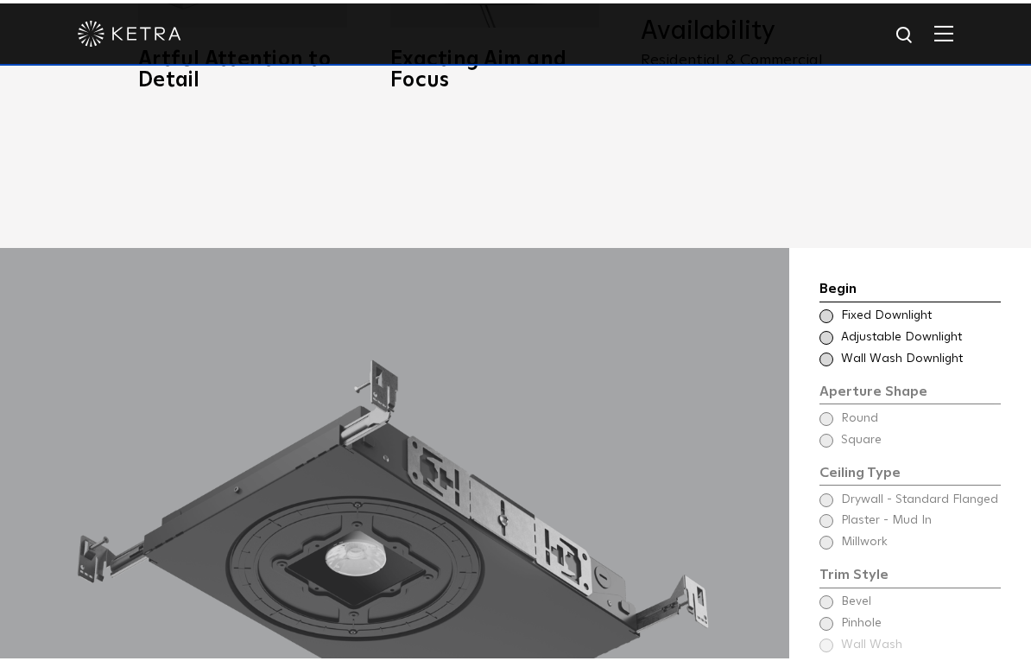
scroll to position [1275, 0]
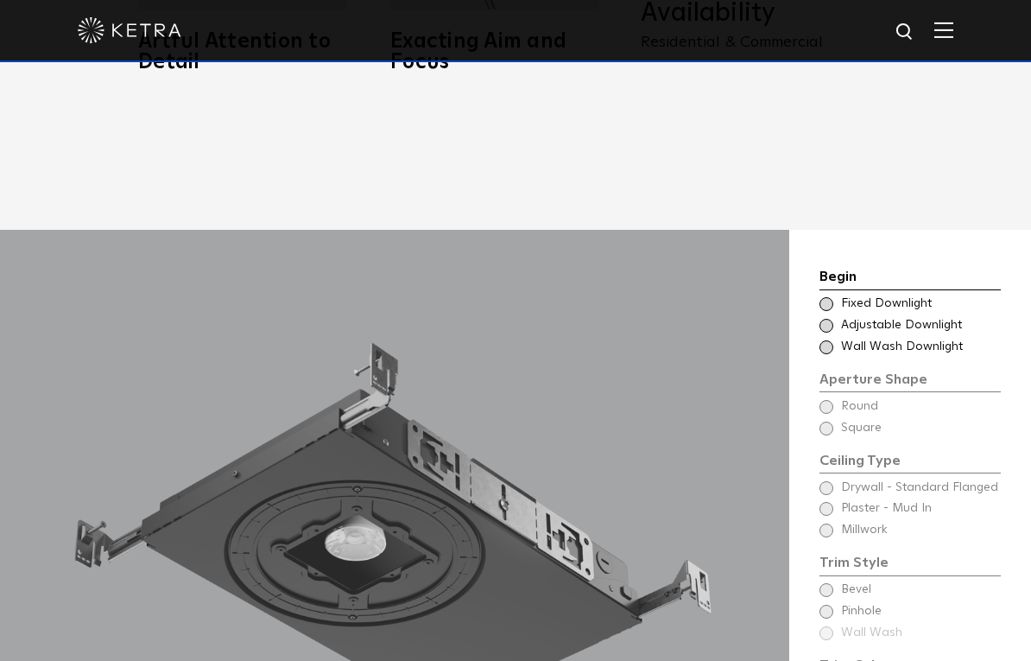
click at [832, 333] on span at bounding box center [827, 326] width 14 height 14
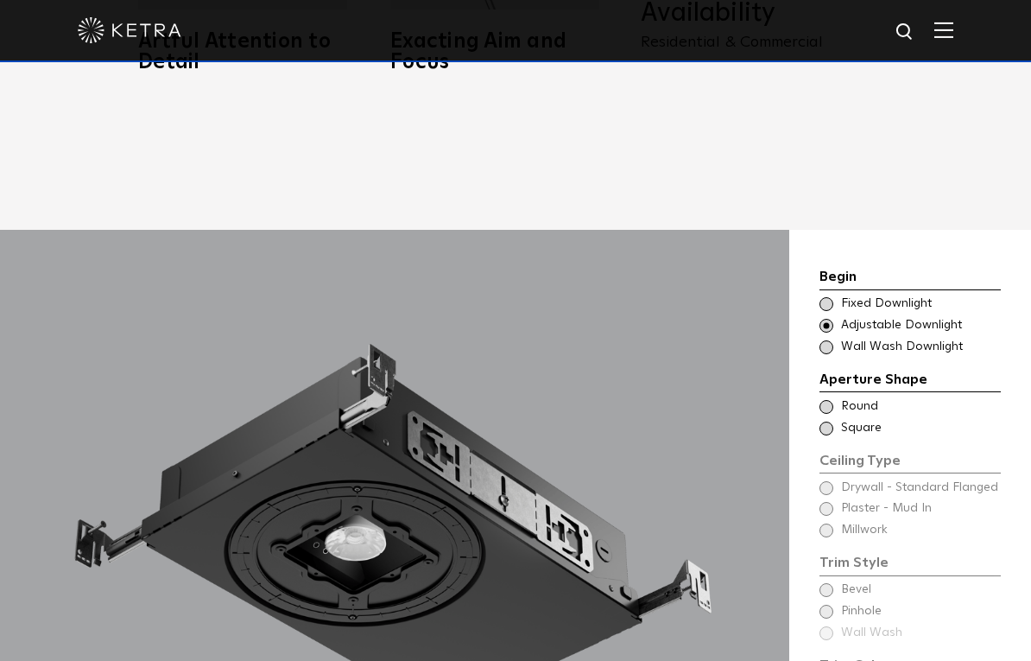
click at [830, 435] on span at bounding box center [827, 428] width 14 height 14
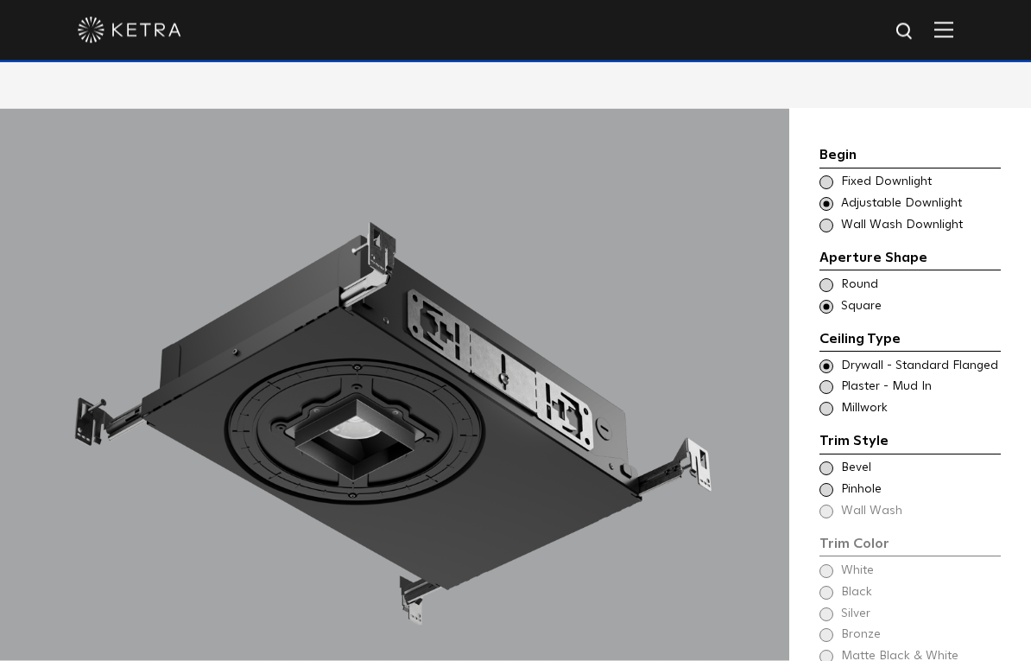
scroll to position [1398, 0]
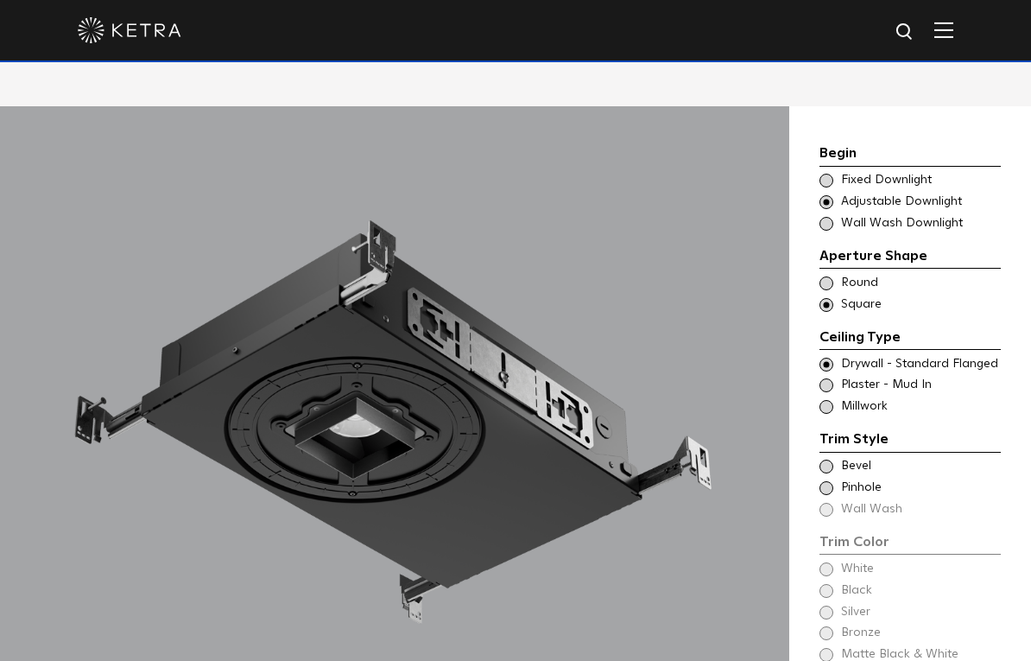
click at [833, 292] on div "Ceiling Type Round Drywall - Standard Flanged Round" at bounding box center [910, 283] width 181 height 17
click at [834, 314] on div "Ceiling Type Square Drywall - Standard Flanged - Square Square" at bounding box center [910, 304] width 181 height 17
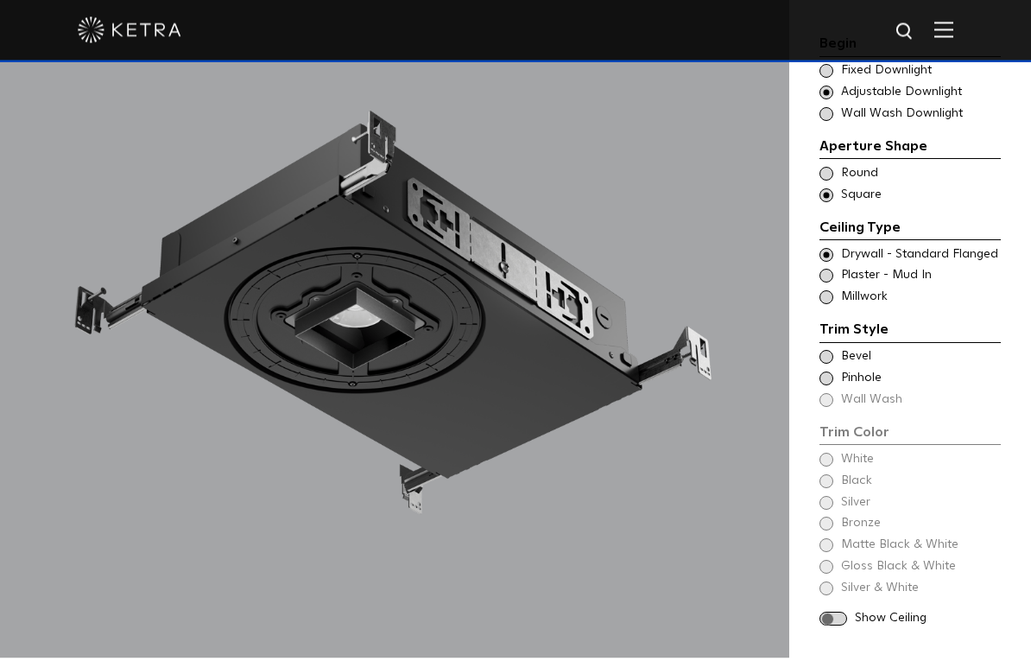
scroll to position [1513, 0]
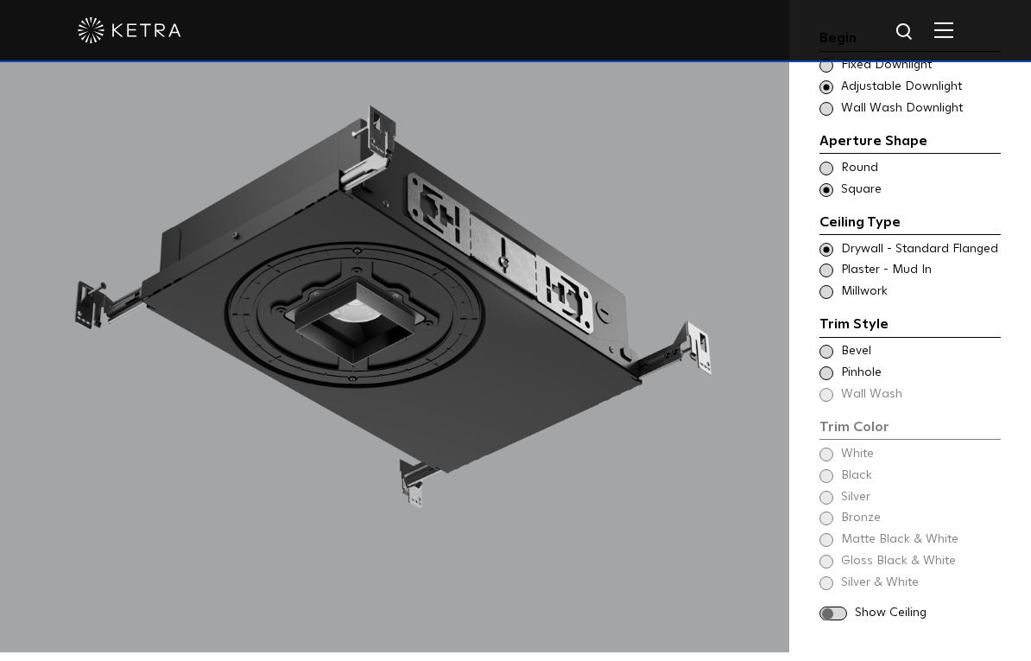
click at [833, 360] on div "Trim Color - Square - Flanged Bevel" at bounding box center [910, 351] width 181 height 17
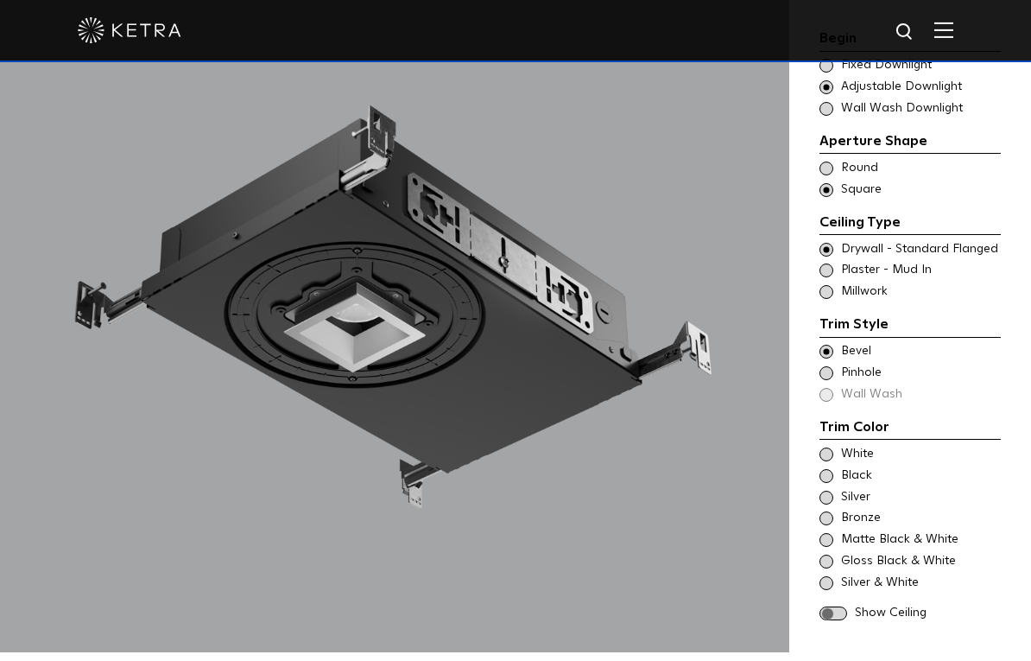
click at [838, 382] on div "Trim Color - Square - Pinhole - Flanged Pinhole" at bounding box center [910, 372] width 181 height 17
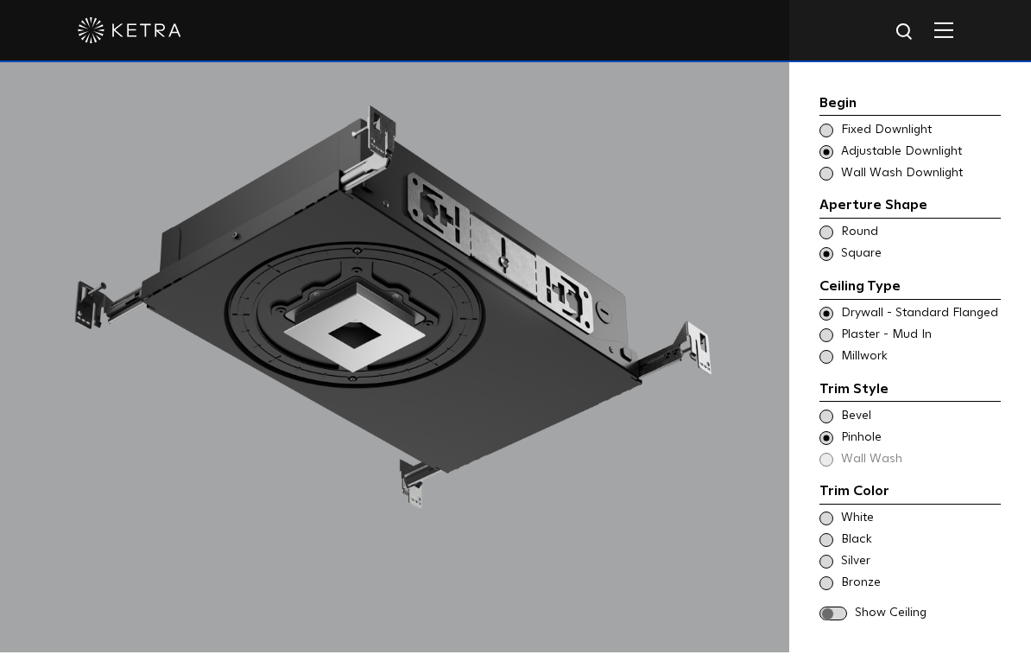
click at [838, 468] on div "Trim Color - Square - Flanged Bevel Trim Color - Square - Pinhole - Flanged Pin…" at bounding box center [910, 438] width 181 height 60
click at [831, 423] on span at bounding box center [827, 416] width 14 height 14
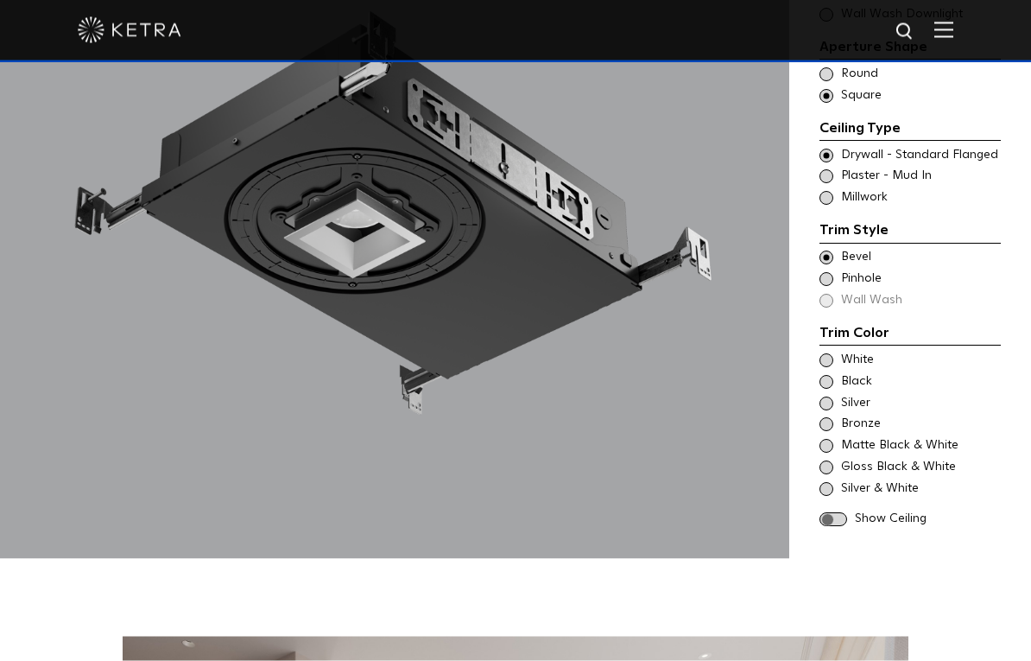
scroll to position [1607, 0]
click at [848, 528] on div "Show Ceiling" at bounding box center [910, 518] width 181 height 17
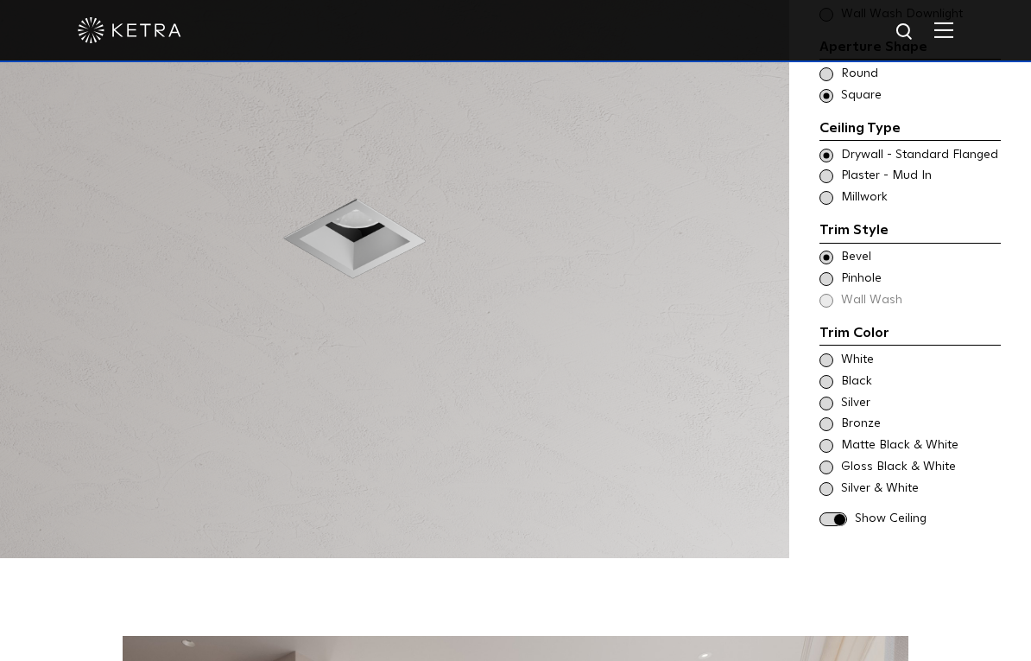
click at [833, 369] on div "White" at bounding box center [910, 360] width 181 height 17
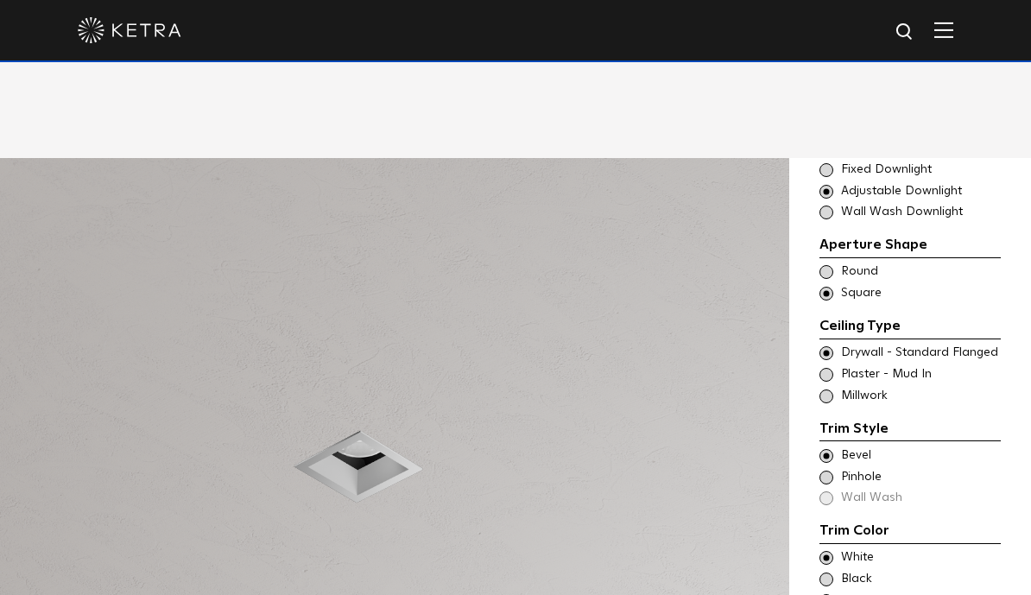
scroll to position [1283, 0]
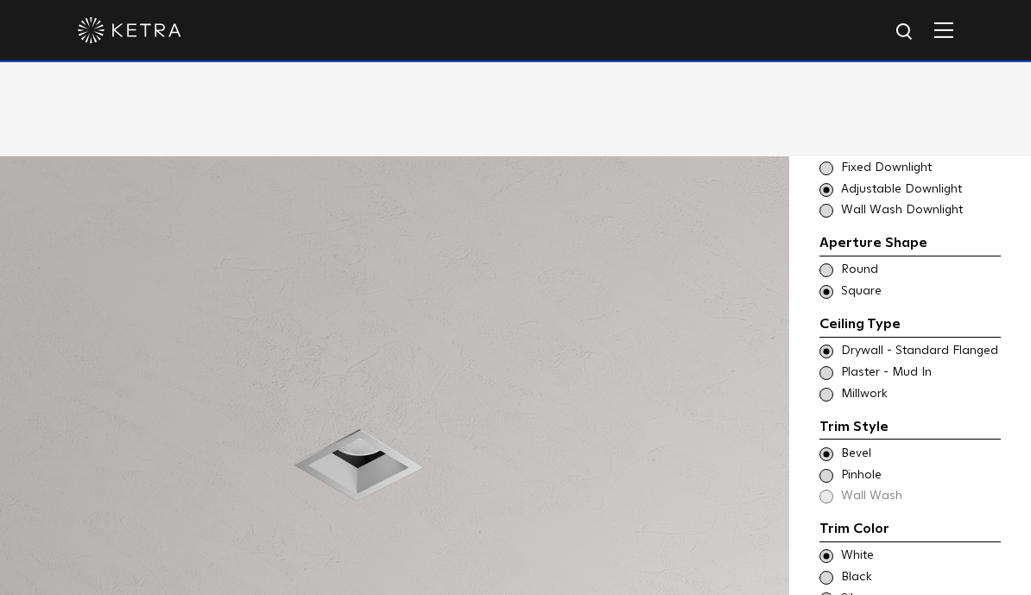
click at [831, 277] on span at bounding box center [827, 270] width 14 height 14
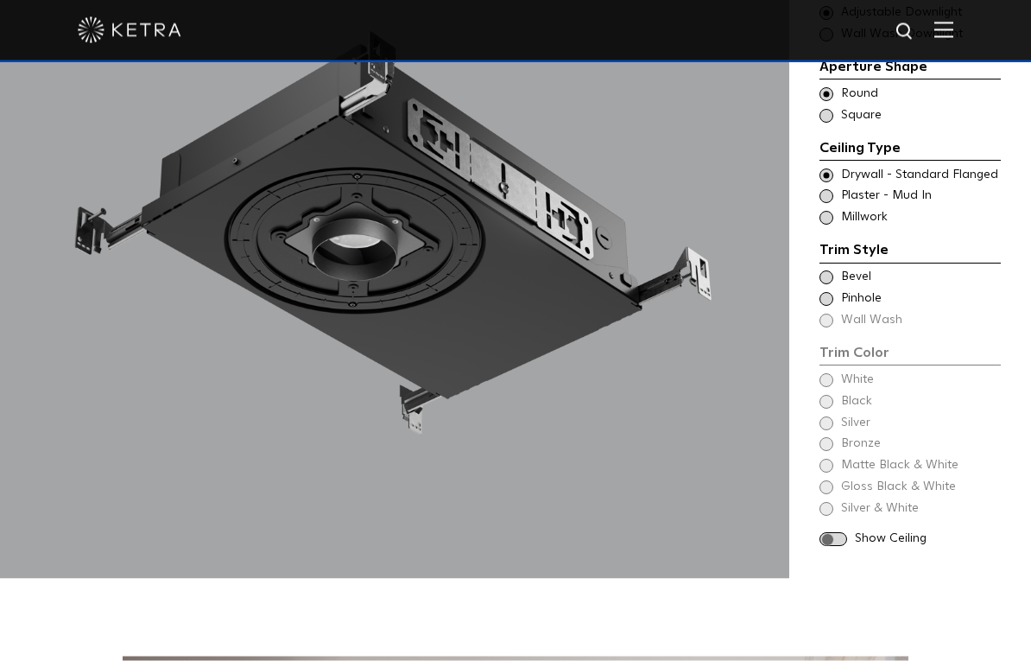
scroll to position [1588, 0]
click at [834, 225] on div "Trim Style - Round - Flangeless - Millwork Square - Millwork,Wall Wash - Round …" at bounding box center [910, 216] width 181 height 17
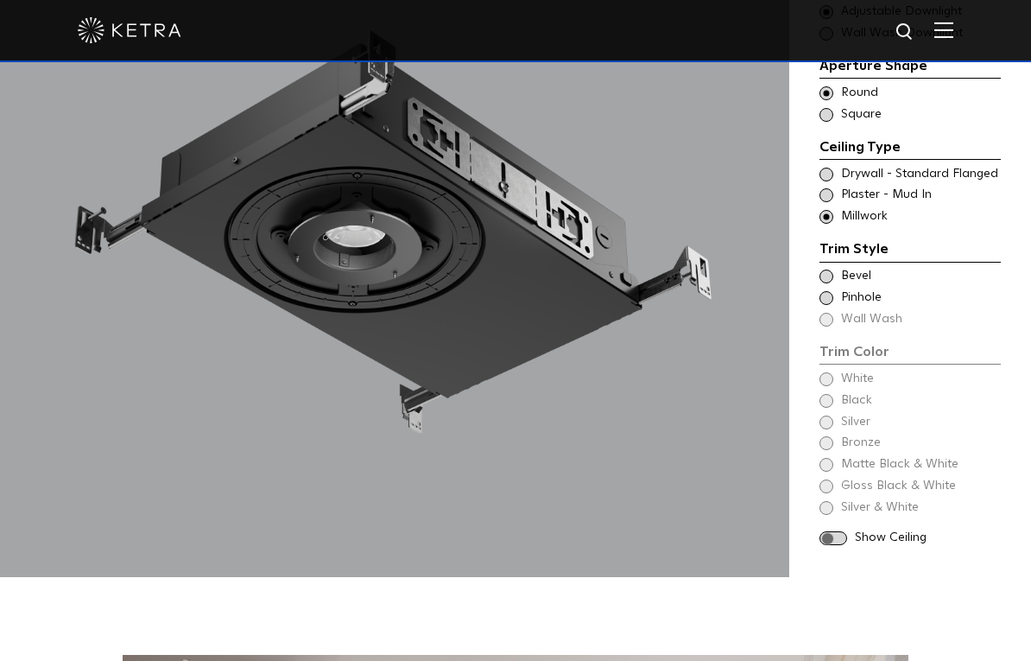
click at [832, 283] on span at bounding box center [827, 276] width 14 height 14
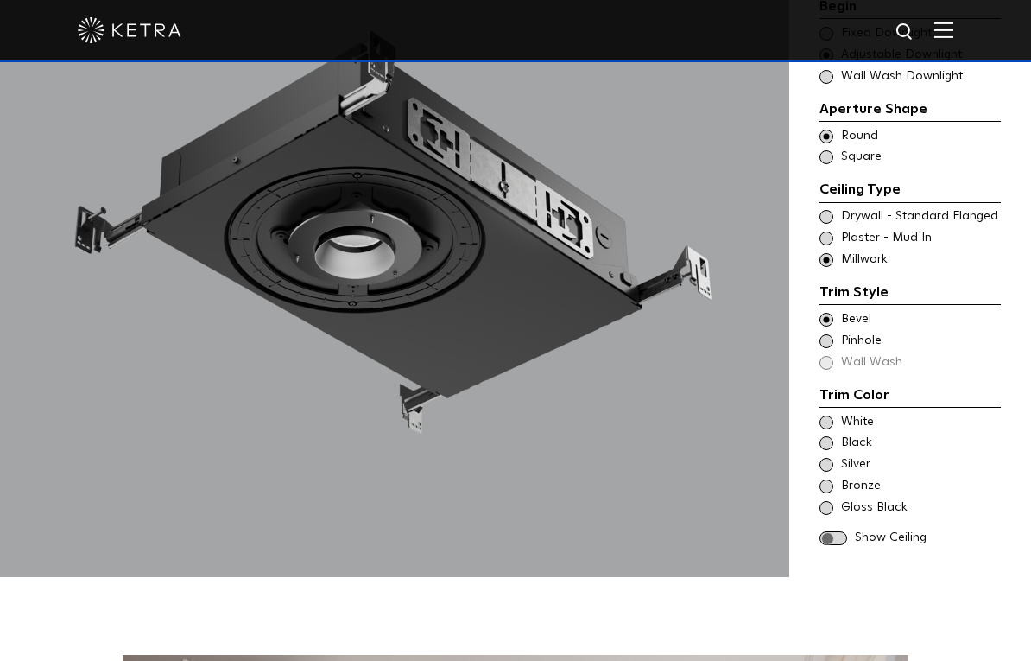
click at [837, 350] on div "Trim Color - Round - Pinhole - Flangeless - Millwork Pinhole" at bounding box center [910, 341] width 181 height 17
click at [834, 431] on div "White" at bounding box center [910, 422] width 181 height 17
click at [848, 546] on div "Show Ceiling" at bounding box center [910, 537] width 181 height 17
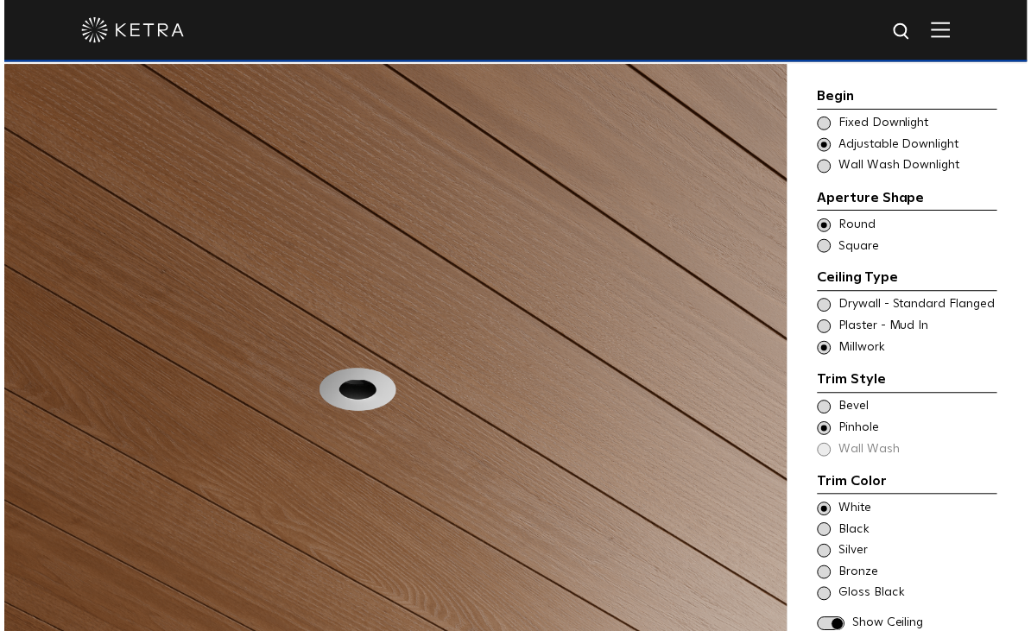
scroll to position [1415, 0]
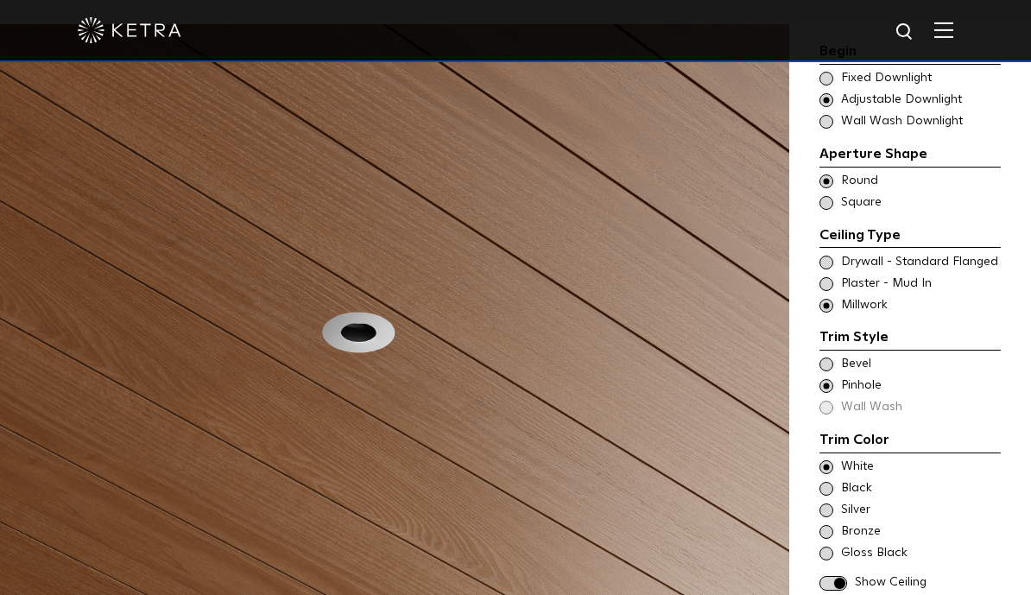
click at [833, 271] on div "Trim Style - Round - Flanged Wall Wash - Round - Flanged - Disabled Drywall - S…" at bounding box center [910, 262] width 181 height 17
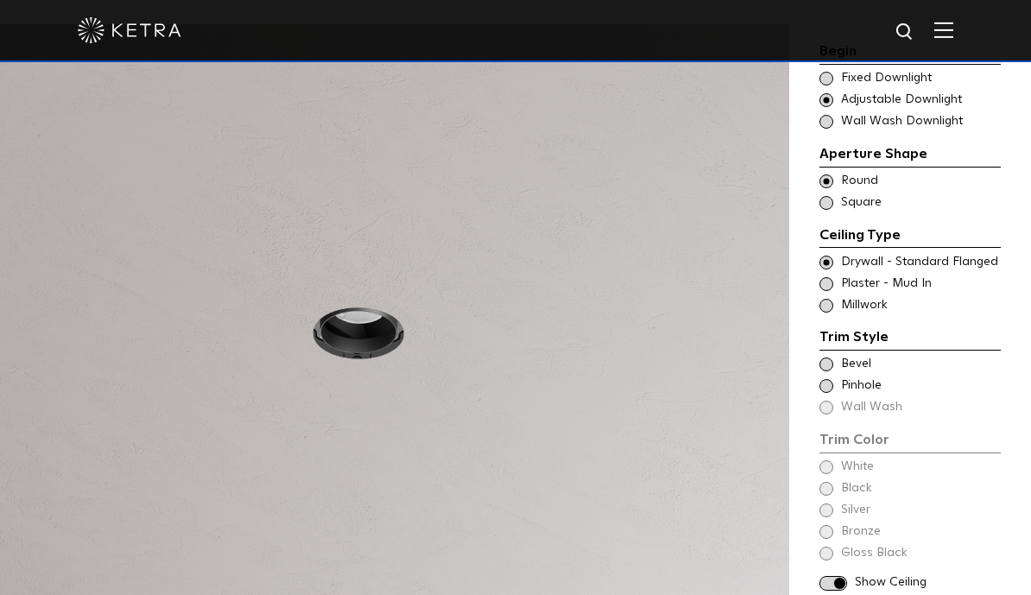
click at [836, 373] on div "Trim Color - Round - Flanged Bevel" at bounding box center [910, 364] width 181 height 17
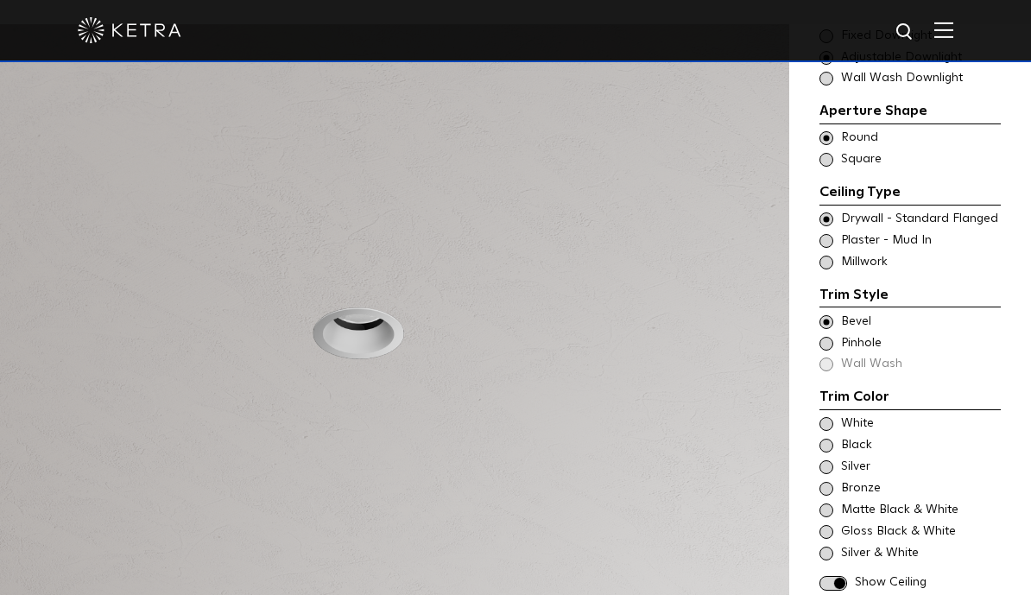
click at [835, 352] on div "Trim Color - Round - Pinhole - Flanged Pinhole" at bounding box center [910, 343] width 181 height 17
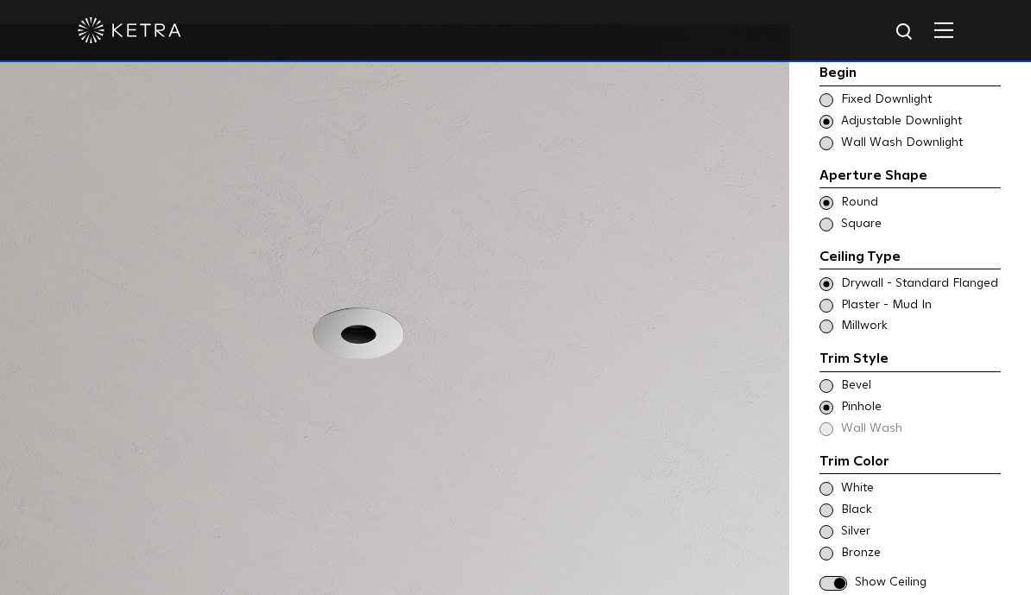
click at [834, 394] on div "Trim Color - Round - Flanged Bevel" at bounding box center [910, 385] width 181 height 17
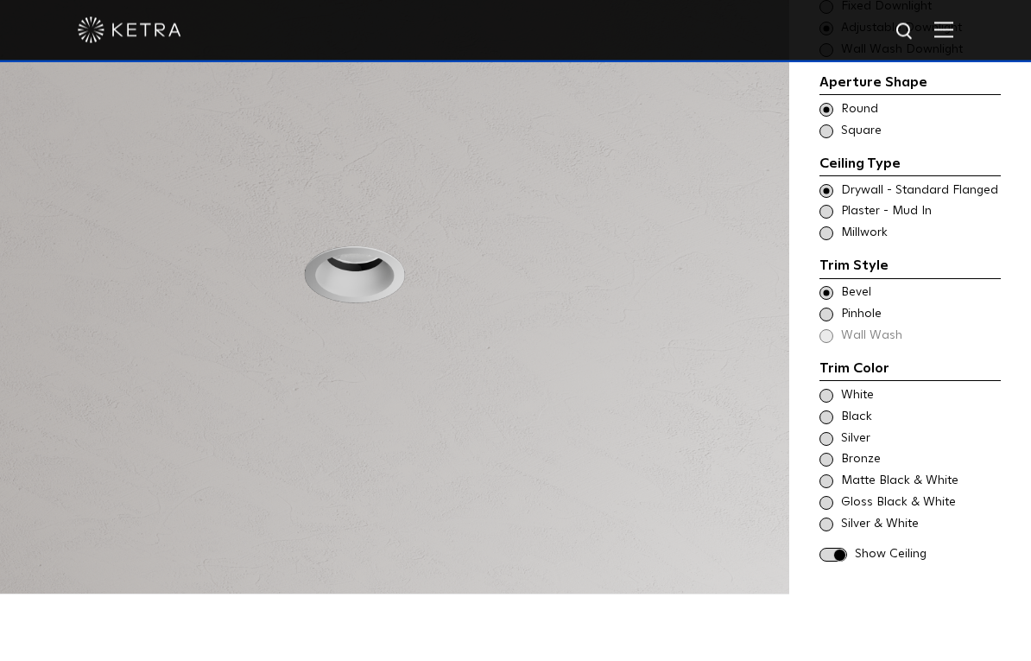
scroll to position [1573, 0]
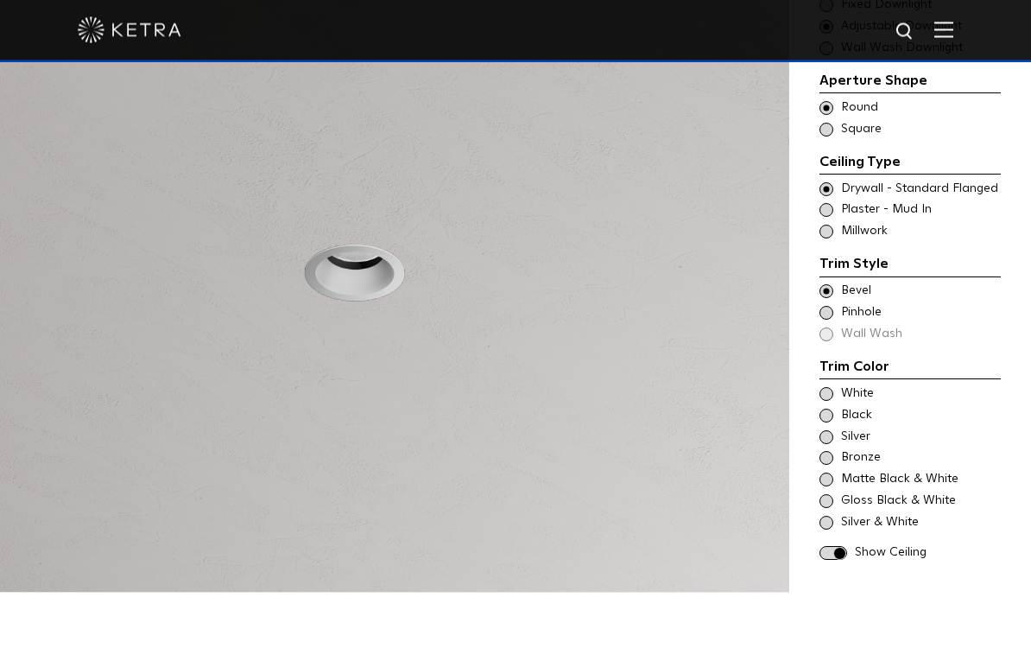
click at [832, 402] on span at bounding box center [827, 395] width 14 height 14
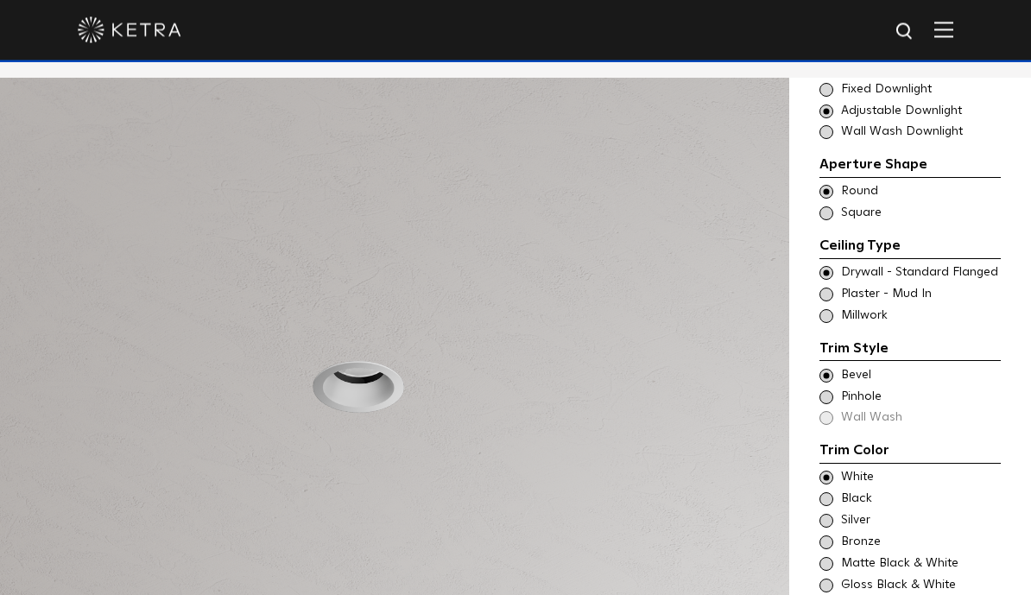
scroll to position [1272, 0]
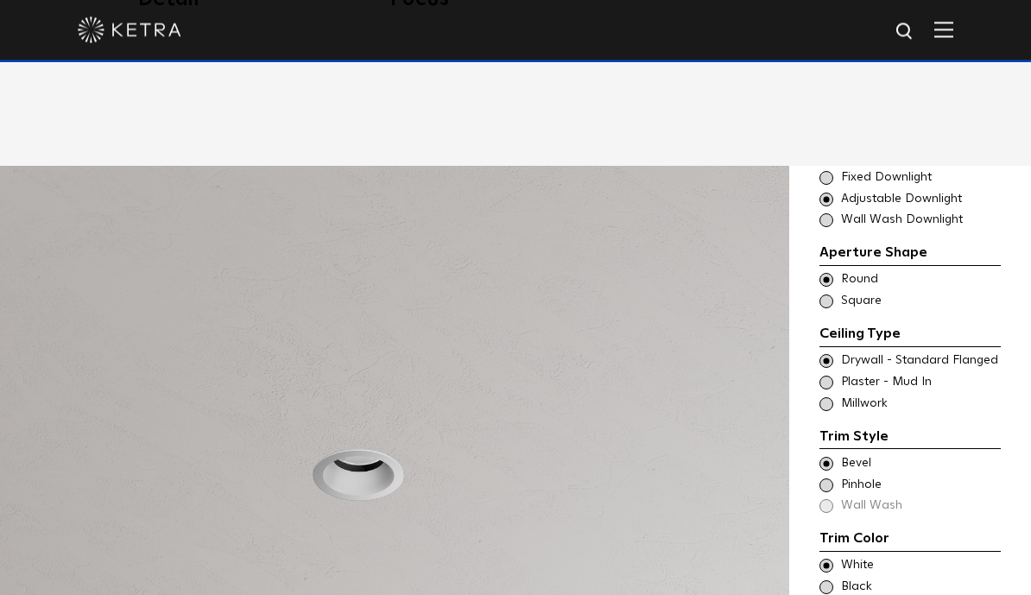
click at [827, 309] on span at bounding box center [827, 302] width 14 height 14
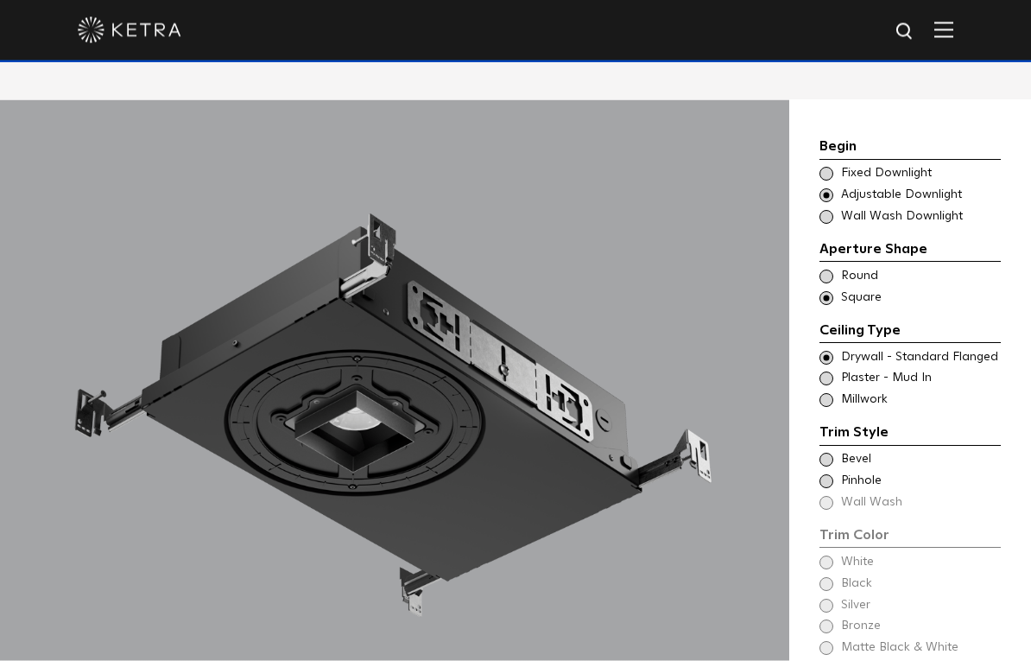
scroll to position [1406, 0]
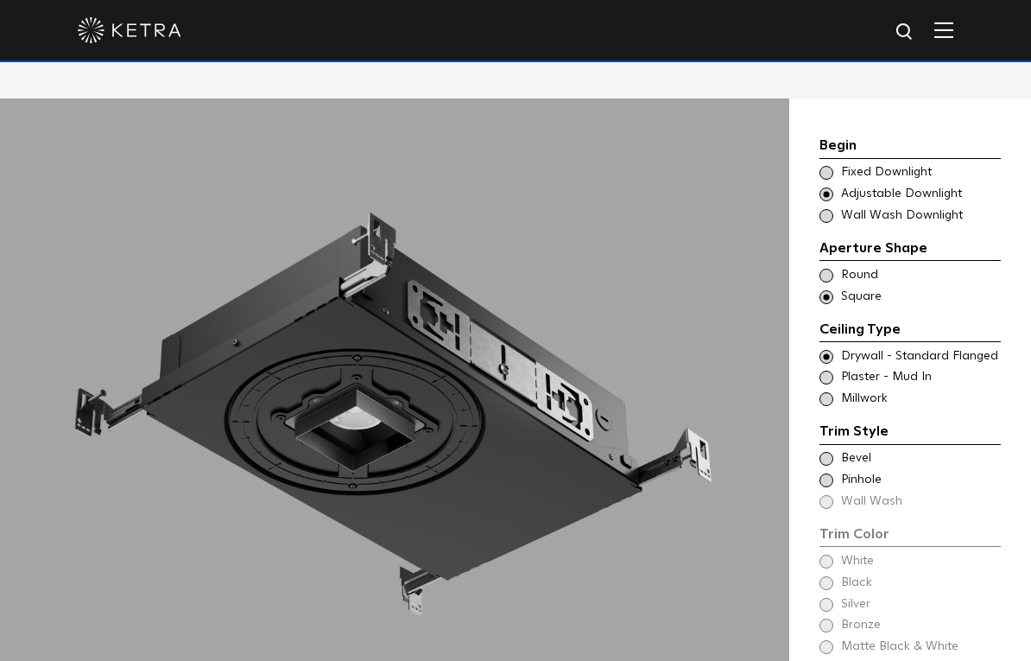
click at [831, 466] on span at bounding box center [827, 459] width 14 height 14
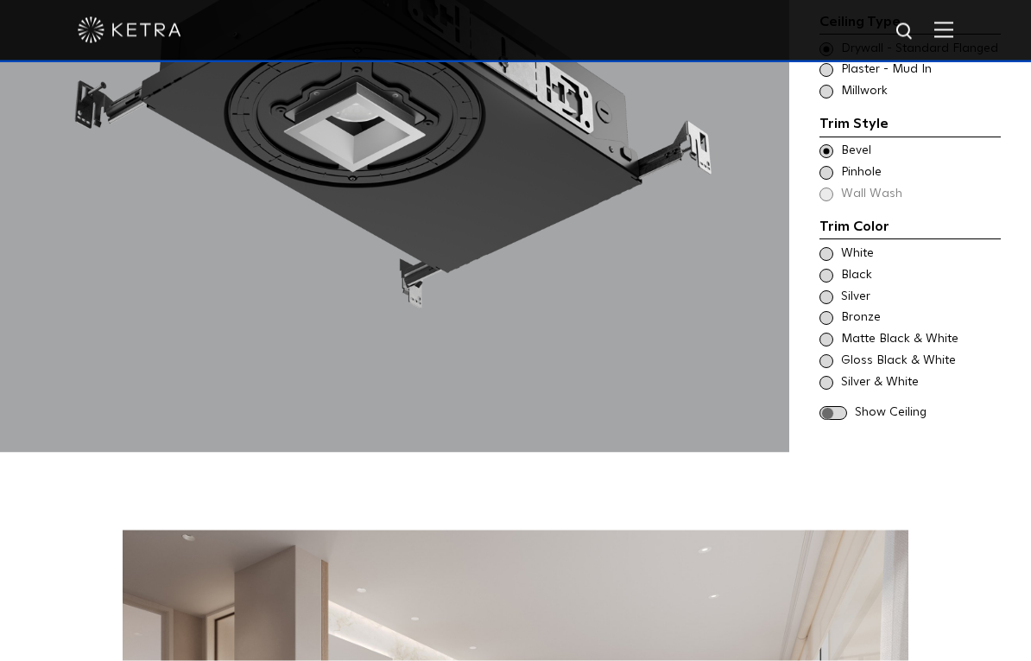
scroll to position [1713, 0]
click at [829, 261] on span at bounding box center [827, 254] width 14 height 14
click at [845, 421] on span at bounding box center [834, 413] width 28 height 15
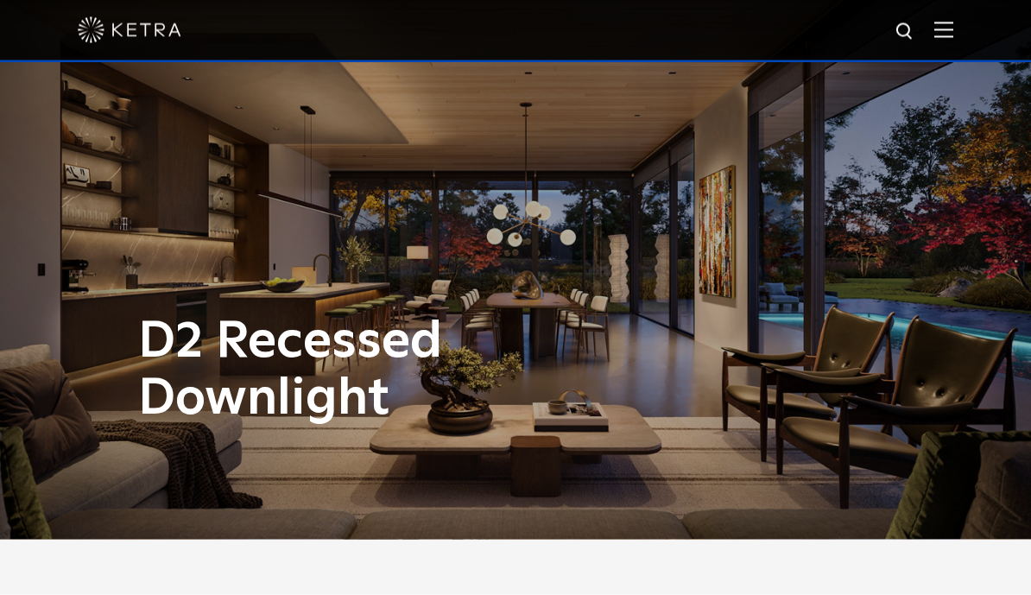
scroll to position [0, 0]
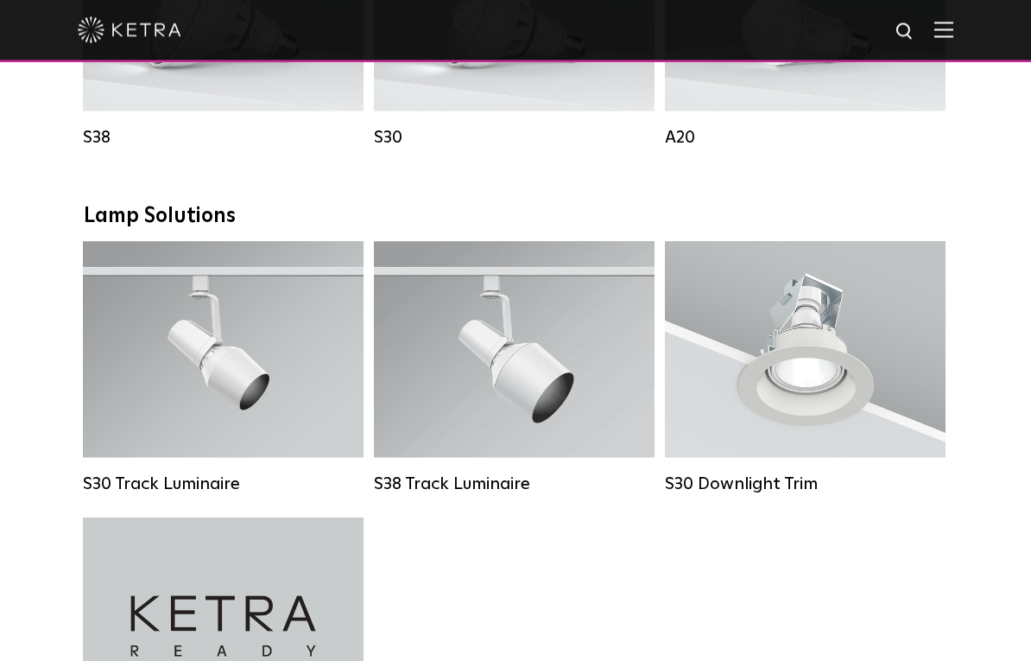
scroll to position [1455, 0]
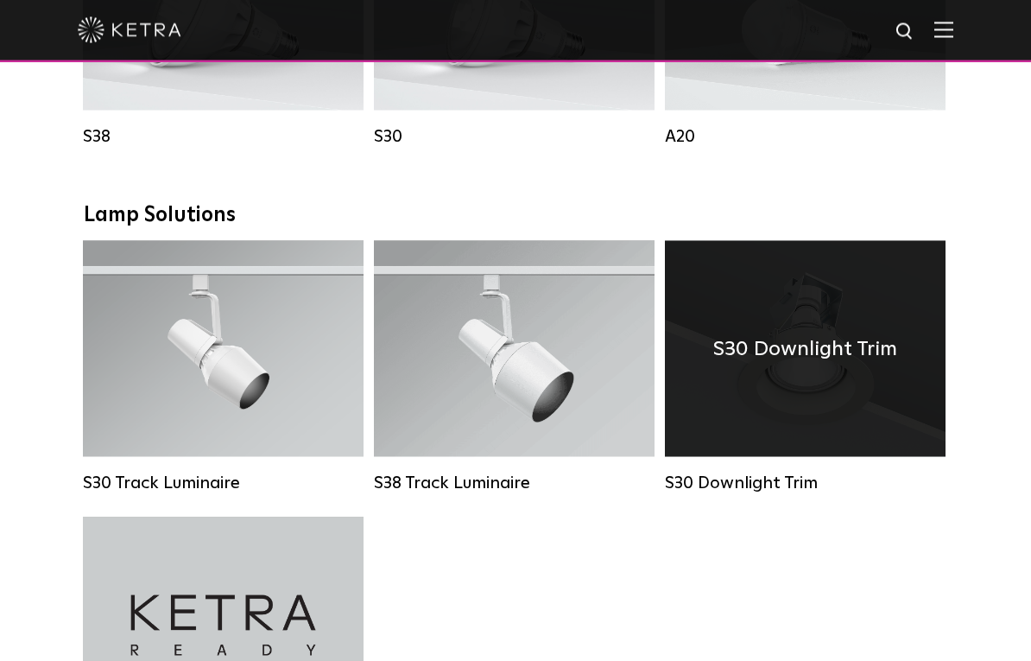
click at [784, 413] on div "S30 Downlight Trim" at bounding box center [805, 349] width 281 height 216
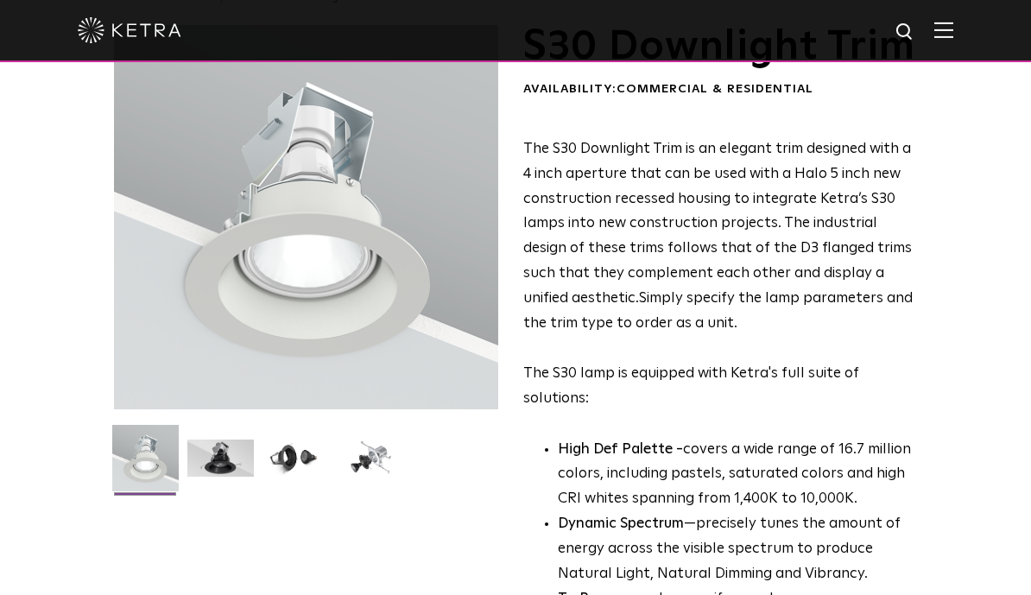
scroll to position [100, 0]
